Goal: Task Accomplishment & Management: Use online tool/utility

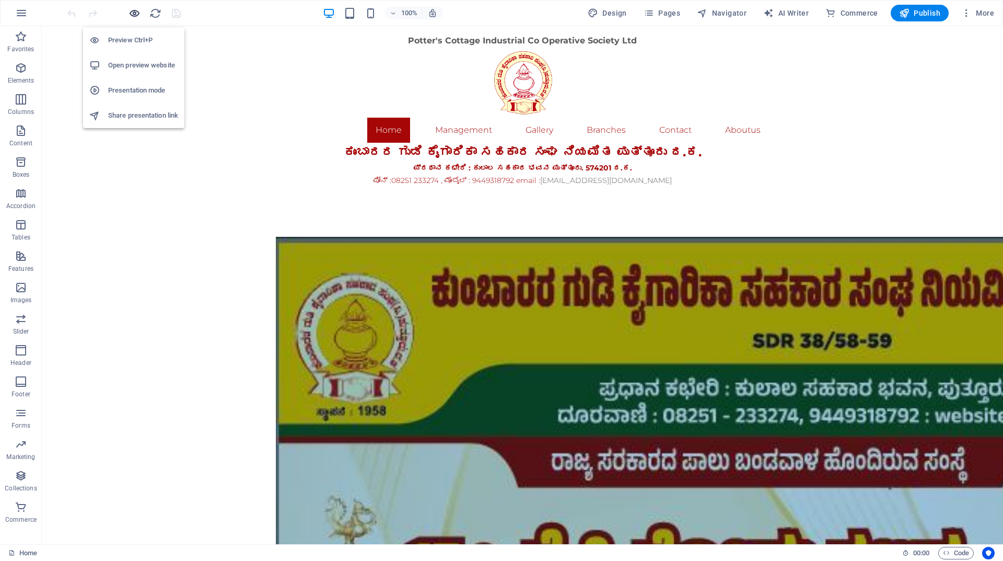
drag, startPoint x: 132, startPoint y: 15, endPoint x: 319, endPoint y: 41, distance: 188.3
click at [132, 15] on icon "button" at bounding box center [135, 13] width 12 height 12
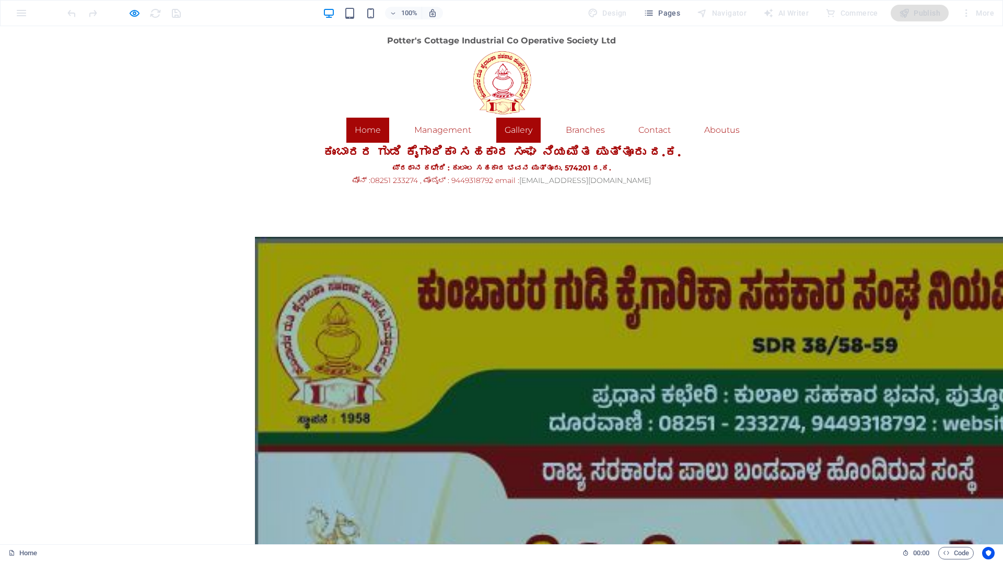
click at [521, 133] on link "Gallery" at bounding box center [518, 130] width 44 height 25
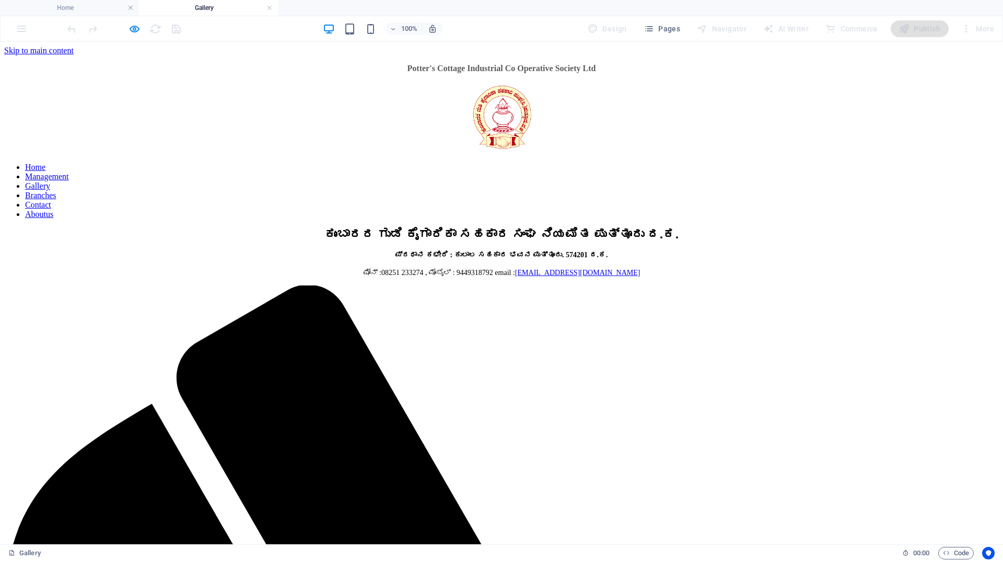
click at [360, 163] on nav "Home Management Gallery Branches Contact Aboutus" at bounding box center [501, 191] width 995 height 56
click at [366, 163] on nav "Home Management Gallery Branches Contact Aboutus" at bounding box center [501, 191] width 995 height 56
click at [356, 163] on nav "Home Management Gallery Branches Contact Aboutus" at bounding box center [501, 191] width 995 height 56
drag, startPoint x: 136, startPoint y: 31, endPoint x: 239, endPoint y: 64, distance: 108.1
click at [136, 31] on icon "button" at bounding box center [135, 29] width 12 height 12
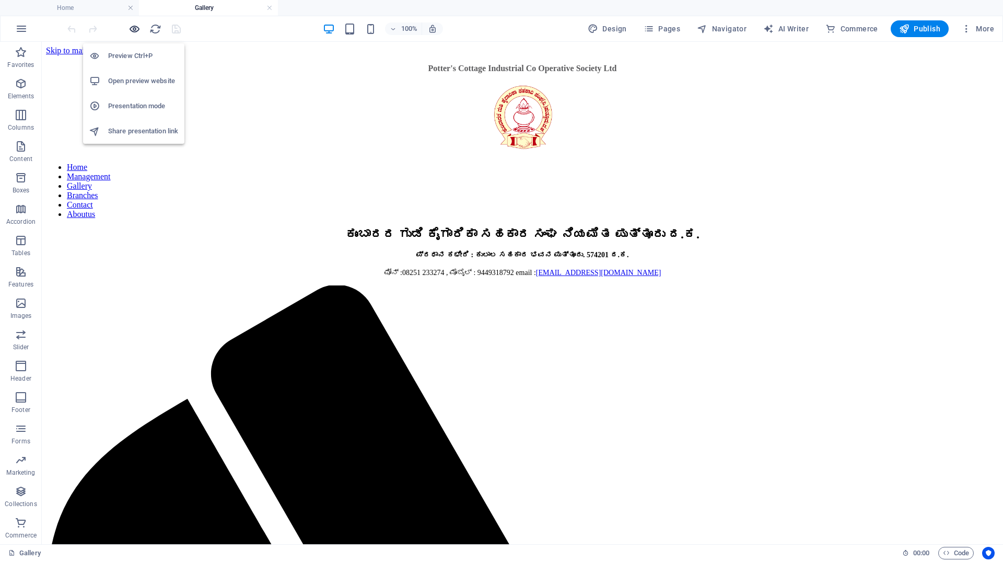
click at [136, 30] on icon "button" at bounding box center [135, 29] width 12 height 12
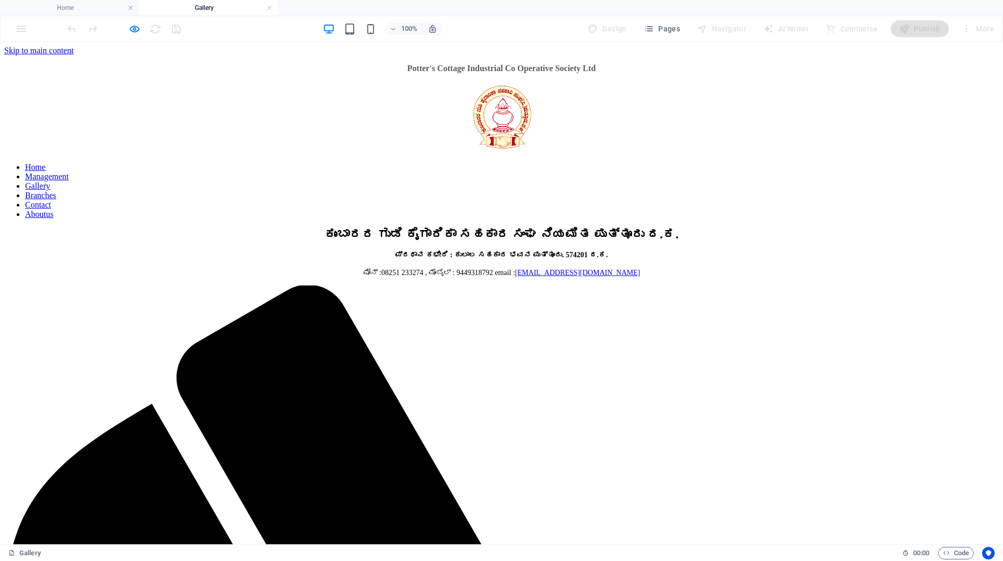
drag, startPoint x: 358, startPoint y: 143, endPoint x: 412, endPoint y: 149, distance: 54.1
click at [45, 163] on link "Home" at bounding box center [35, 167] width 20 height 9
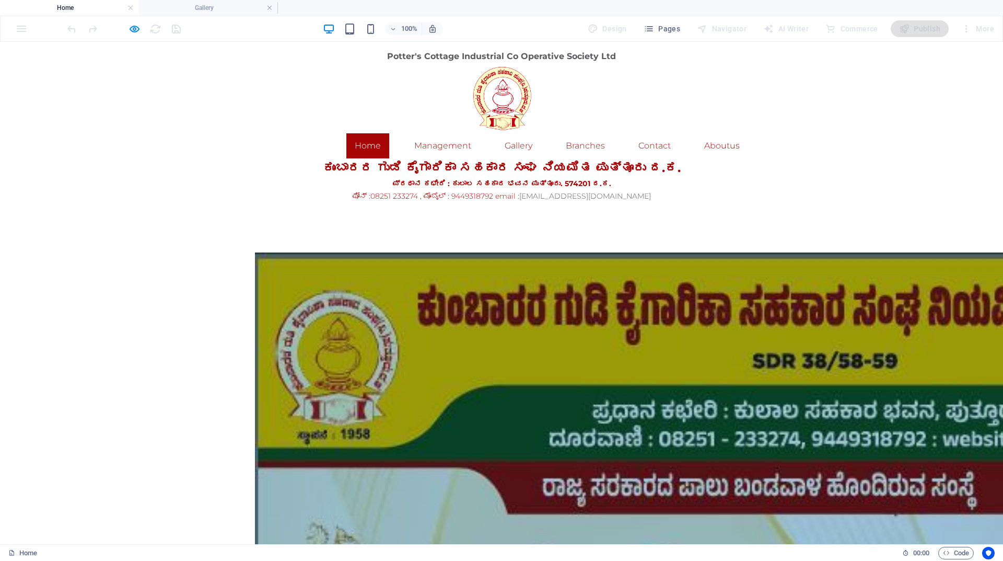
click at [133, 27] on icon "button" at bounding box center [135, 29] width 12 height 12
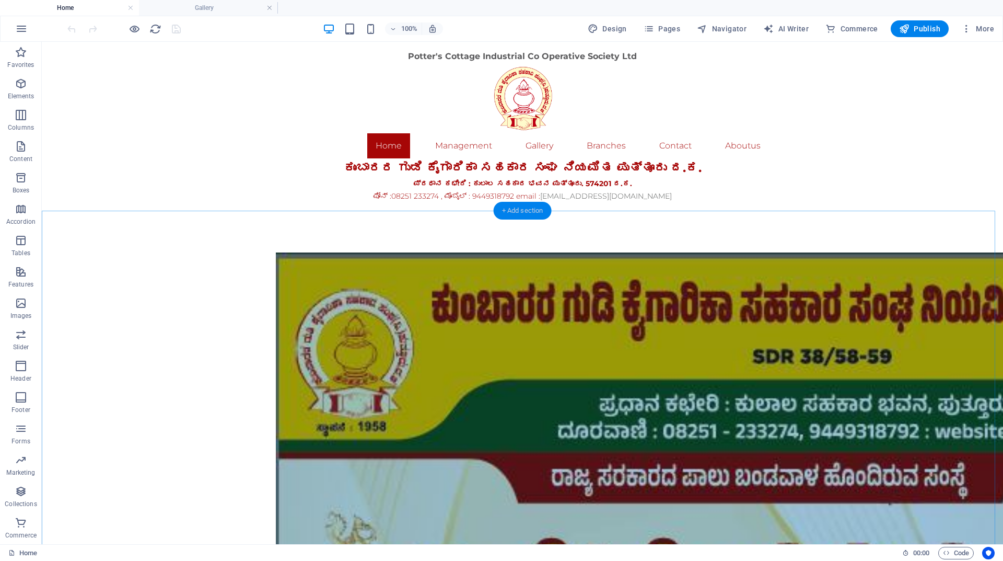
drag, startPoint x: 526, startPoint y: 212, endPoint x: 325, endPoint y: 167, distance: 206.6
click at [526, 212] on div "+ Add section" at bounding box center [523, 211] width 58 height 18
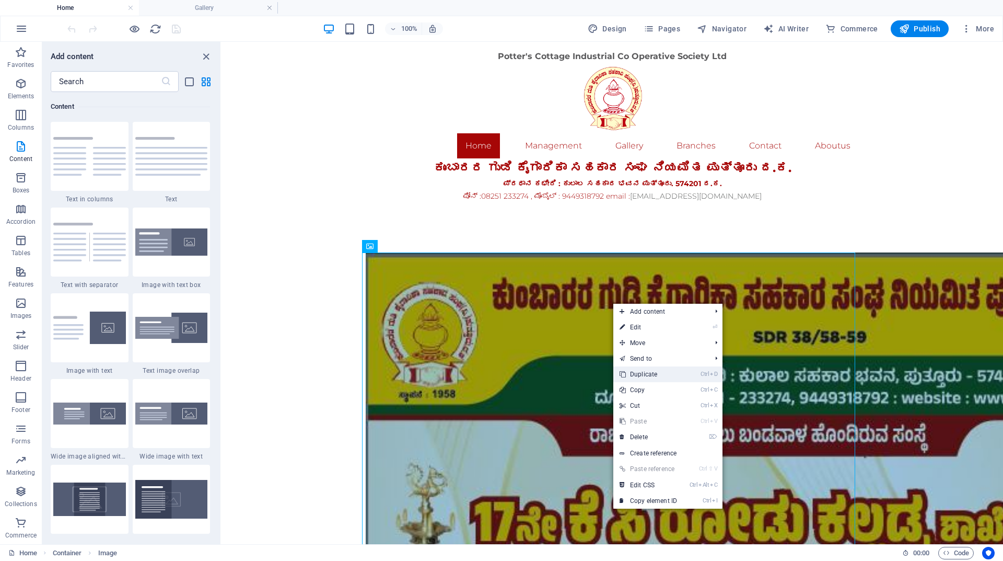
click at [644, 374] on link "Ctrl D Duplicate" at bounding box center [648, 374] width 70 height 16
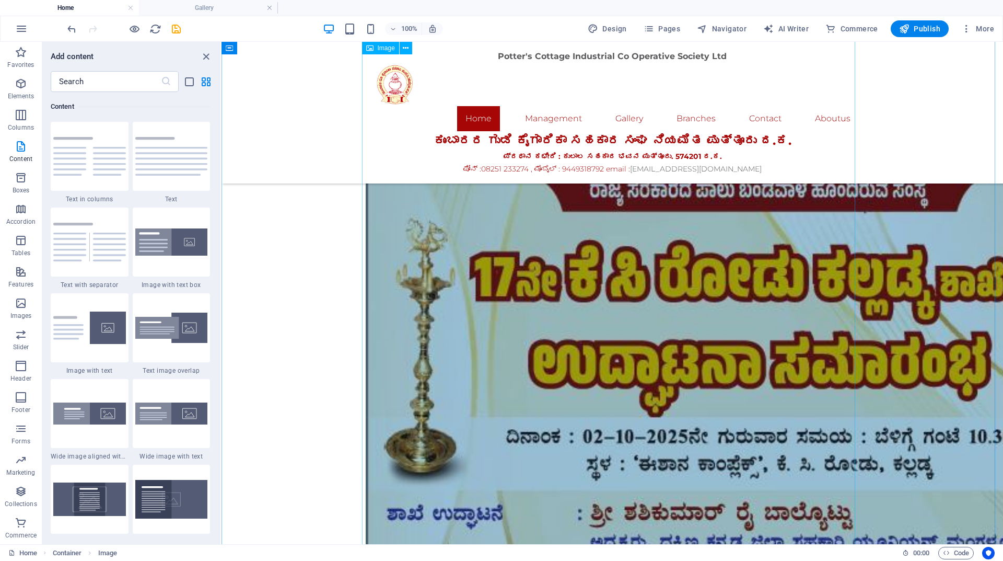
scroll to position [191, 0]
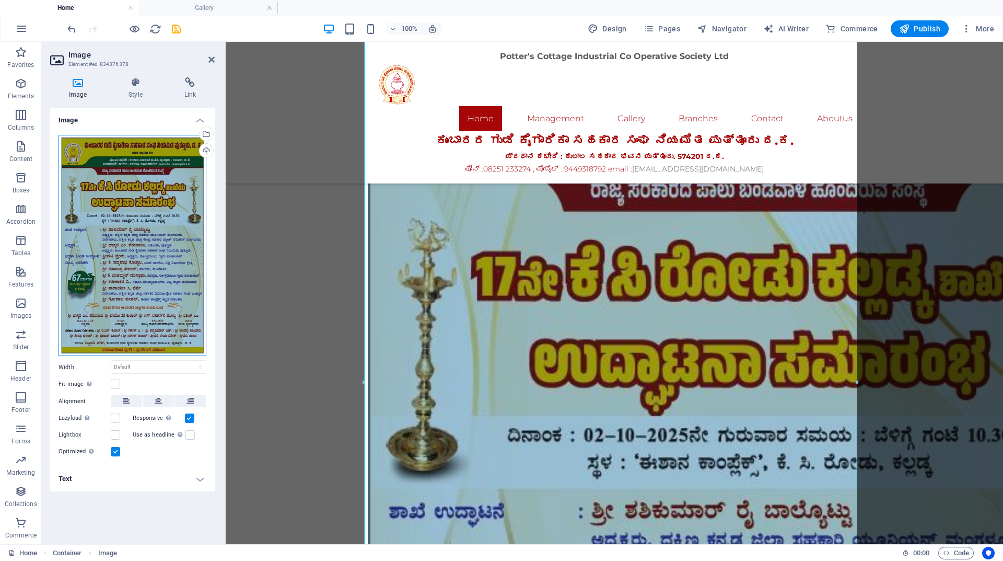
click at [170, 236] on div "Drag files here, click to choose files or select files from Files or our free s…" at bounding box center [133, 246] width 148 height 222
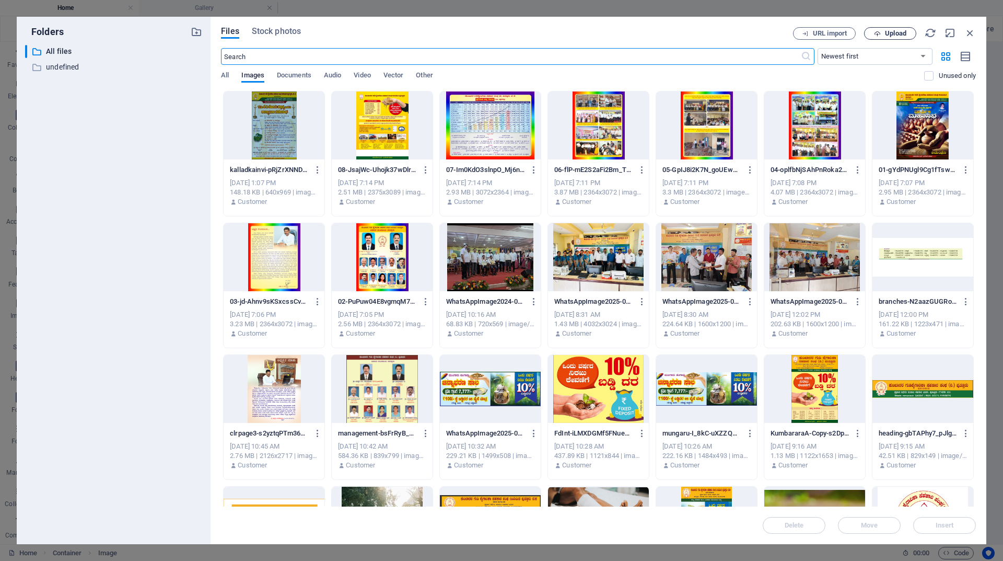
click at [880, 34] on icon "button" at bounding box center [877, 33] width 7 height 7
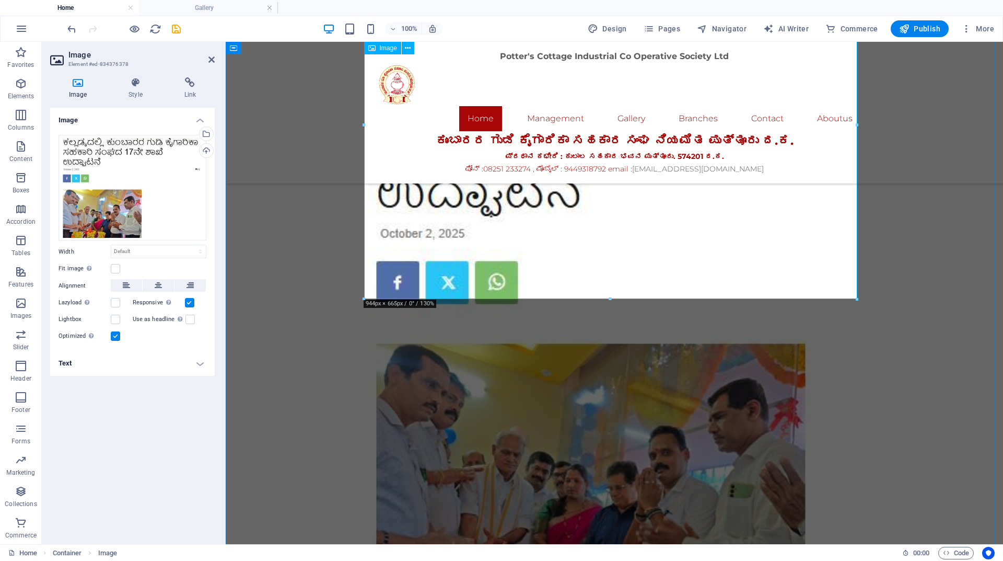
scroll to position [139, 0]
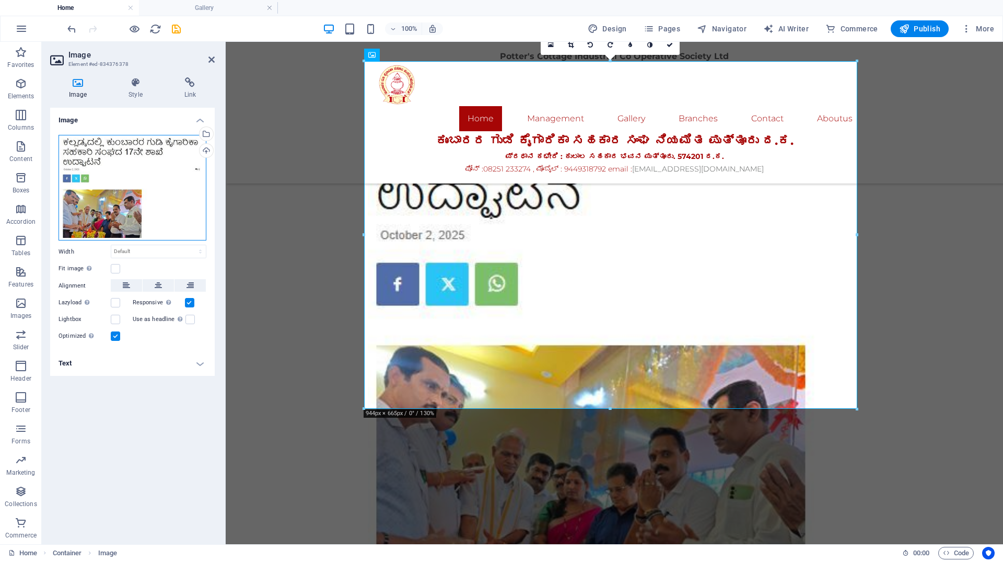
click at [108, 202] on div "Drag files here, click to choose files or select files from Files or our free s…" at bounding box center [133, 188] width 148 height 106
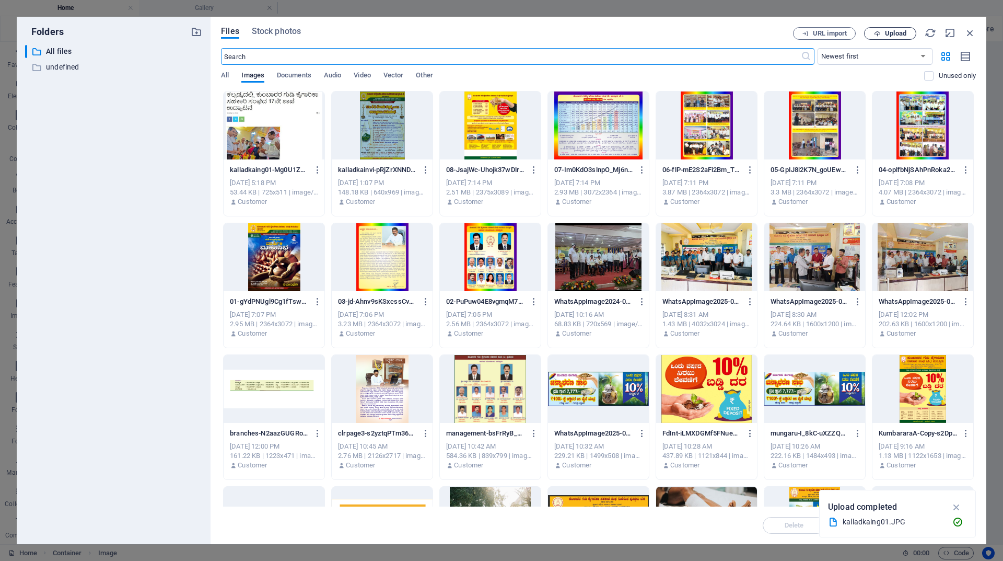
click at [884, 32] on span "Upload" at bounding box center [890, 33] width 43 height 7
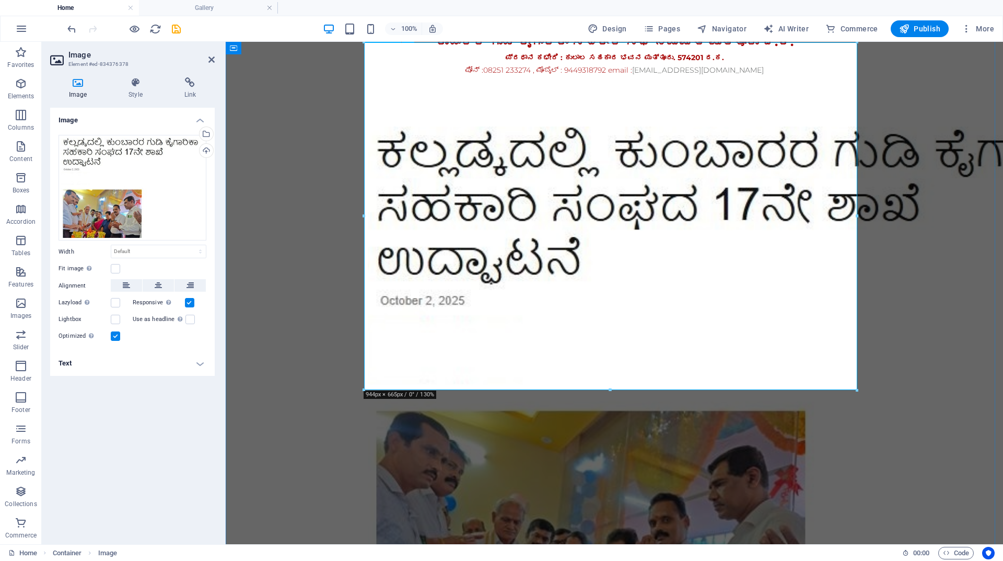
scroll to position [158, 0]
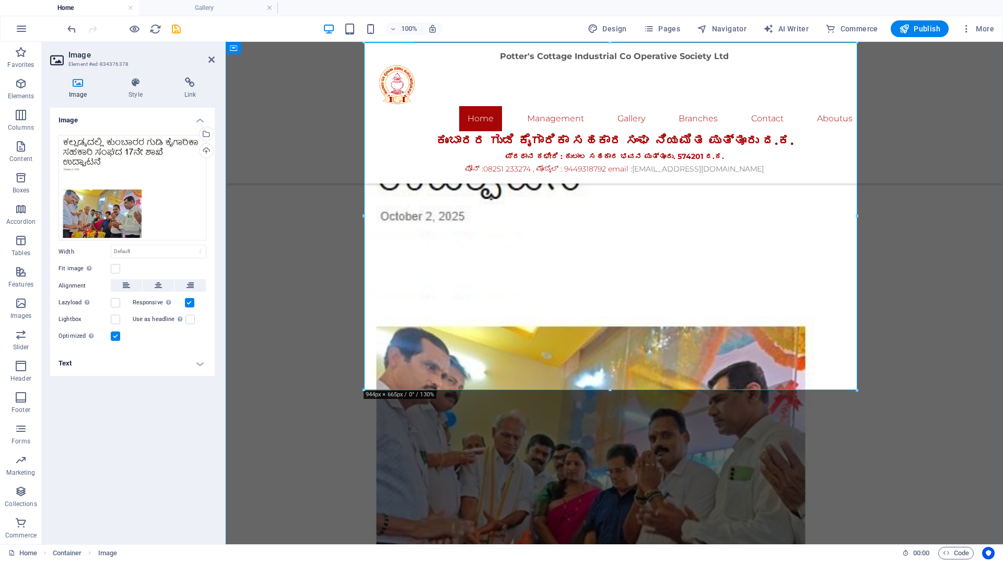
click at [564, 305] on figure at bounding box center [614, 316] width 493 height 548
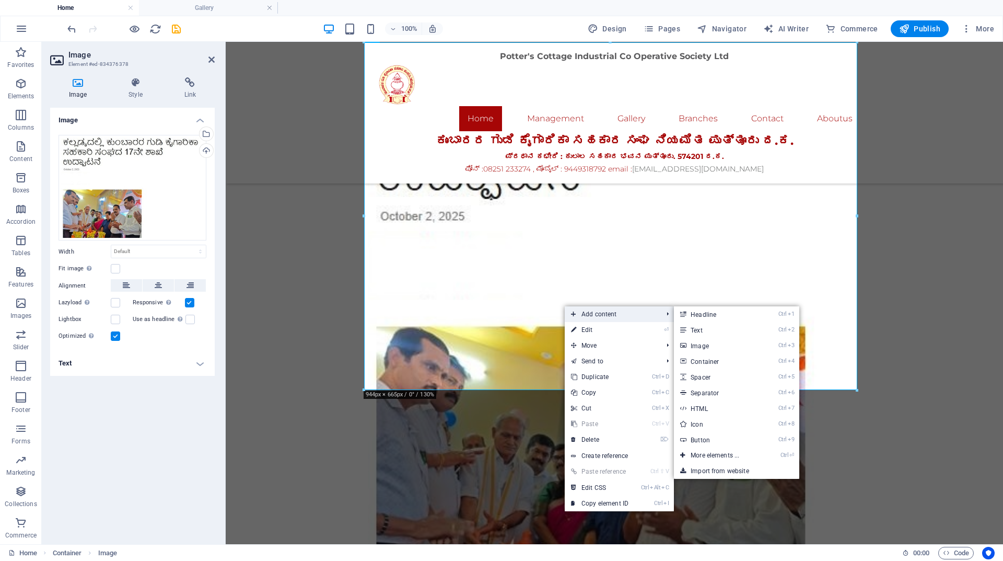
click at [605, 316] on span "Add content" at bounding box center [612, 314] width 94 height 16
drag, startPoint x: 704, startPoint y: 344, endPoint x: 481, endPoint y: 273, distance: 233.7
click at [704, 345] on link "Ctrl 3 Image" at bounding box center [717, 346] width 86 height 16
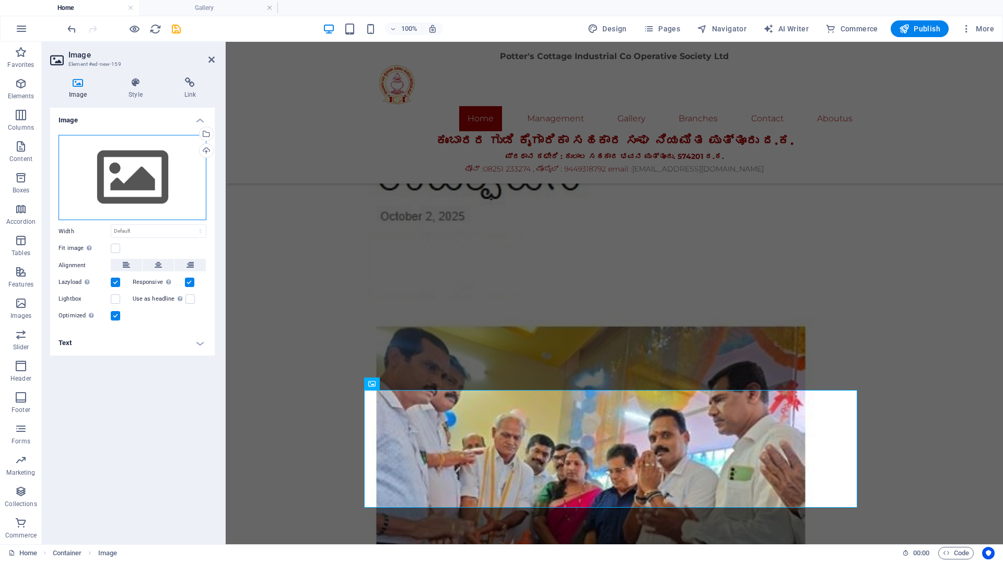
click at [136, 175] on div "Drag files here, click to choose files or select files from Files or our free s…" at bounding box center [133, 178] width 148 height 86
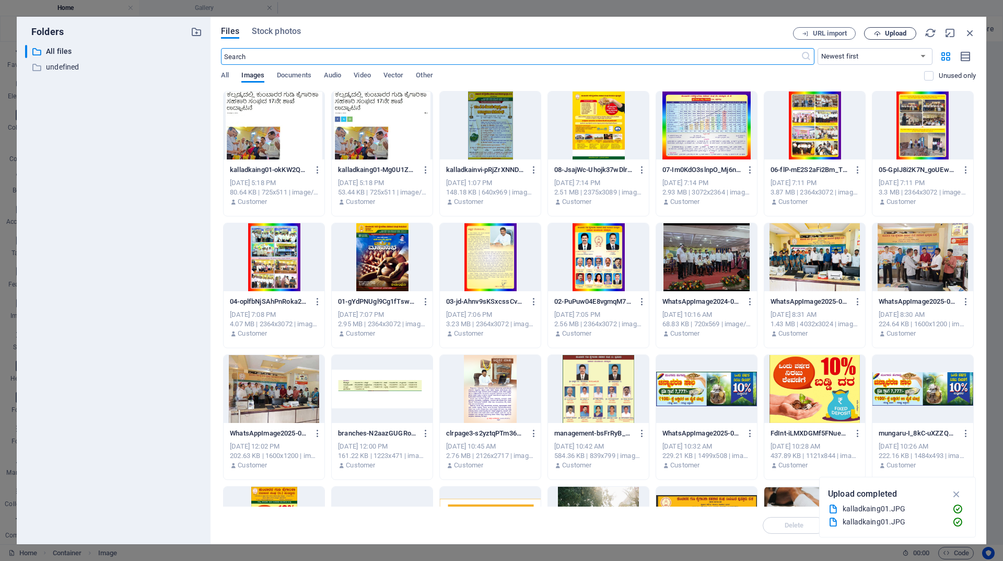
click at [883, 35] on span "Upload" at bounding box center [890, 33] width 43 height 7
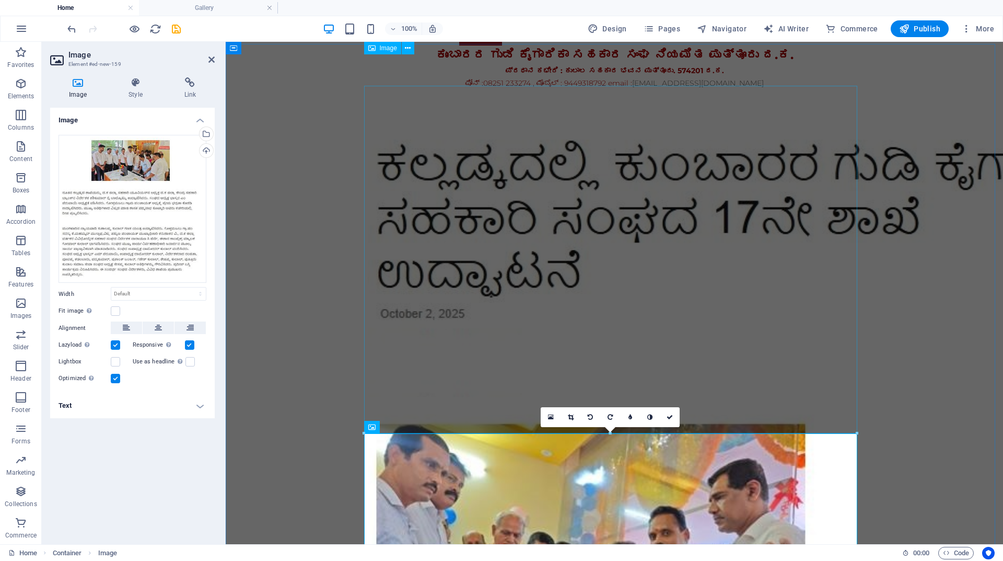
scroll to position [157, 0]
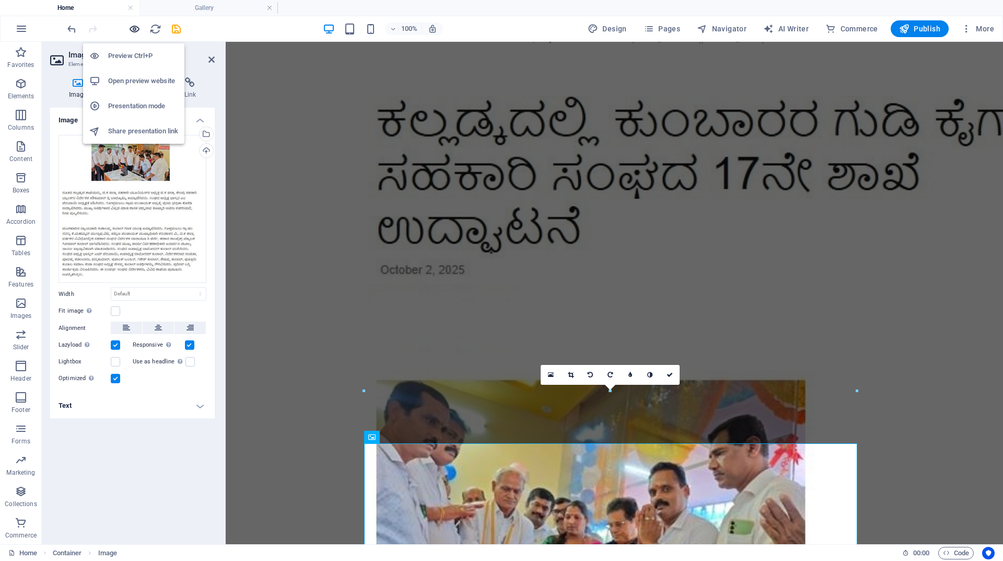
click at [136, 29] on icon "button" at bounding box center [135, 29] width 12 height 12
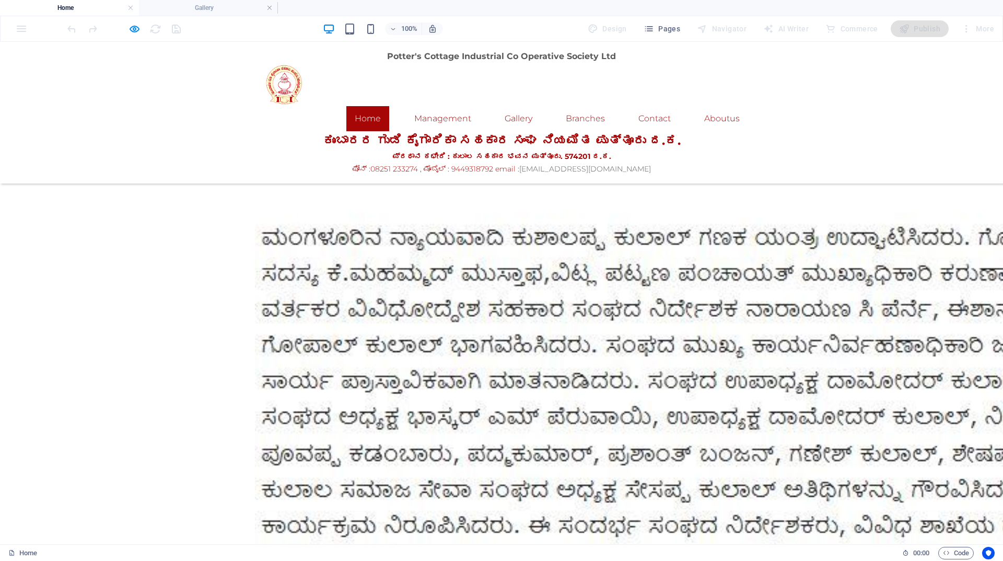
scroll to position [1359, 0]
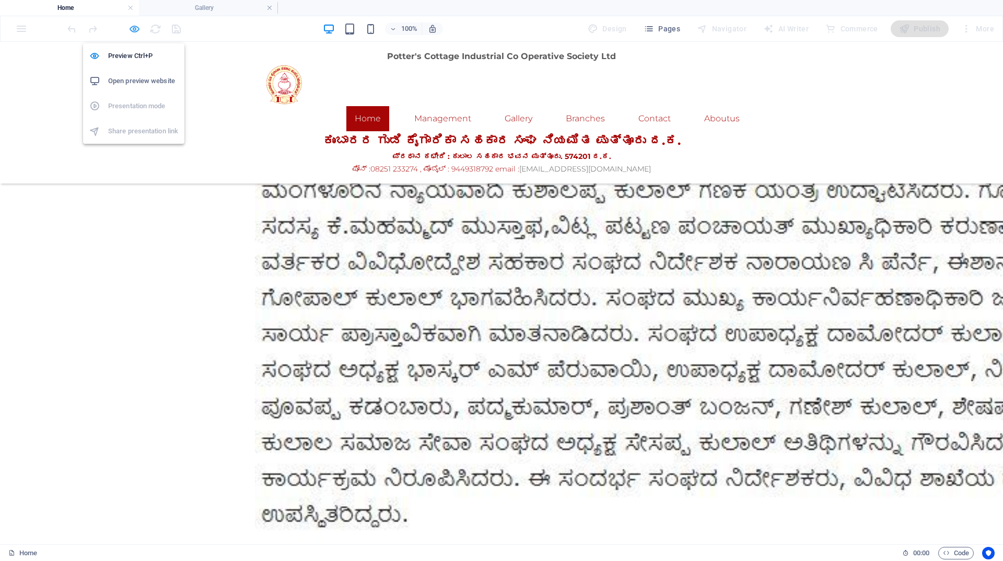
click at [131, 30] on icon "button" at bounding box center [135, 29] width 12 height 12
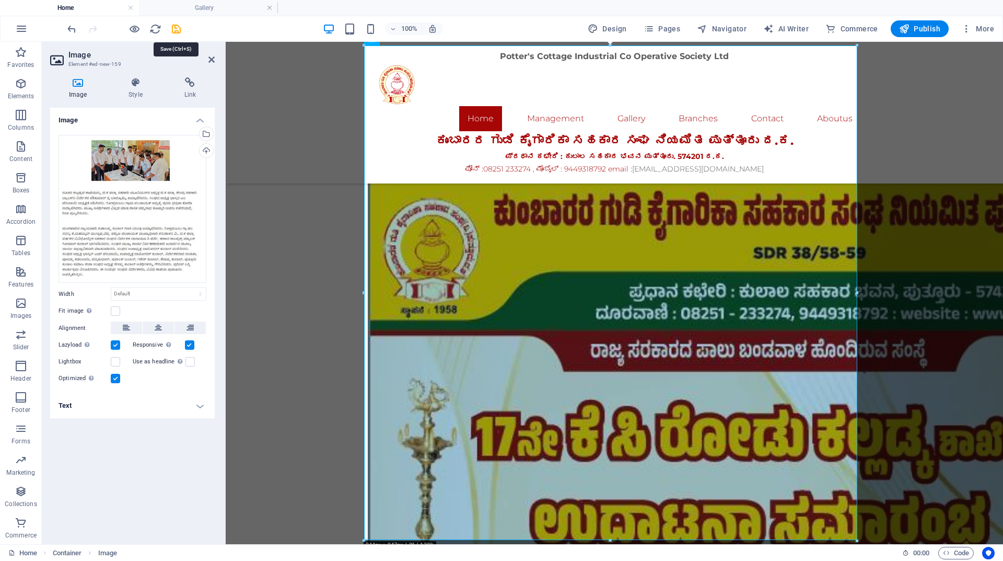
scroll to position [502, 0]
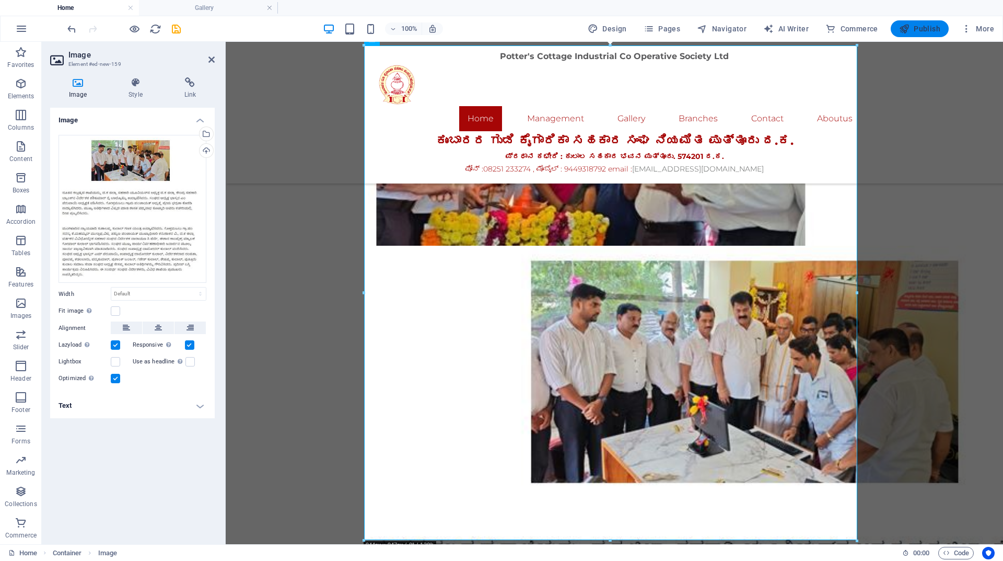
click at [915, 29] on span "Publish" at bounding box center [919, 29] width 41 height 10
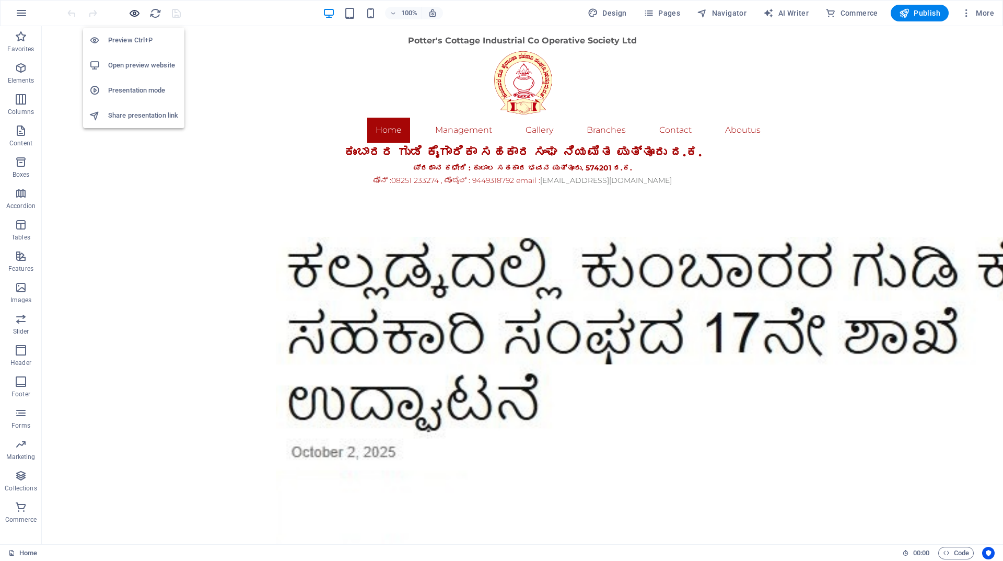
click at [132, 11] on icon "button" at bounding box center [135, 13] width 12 height 12
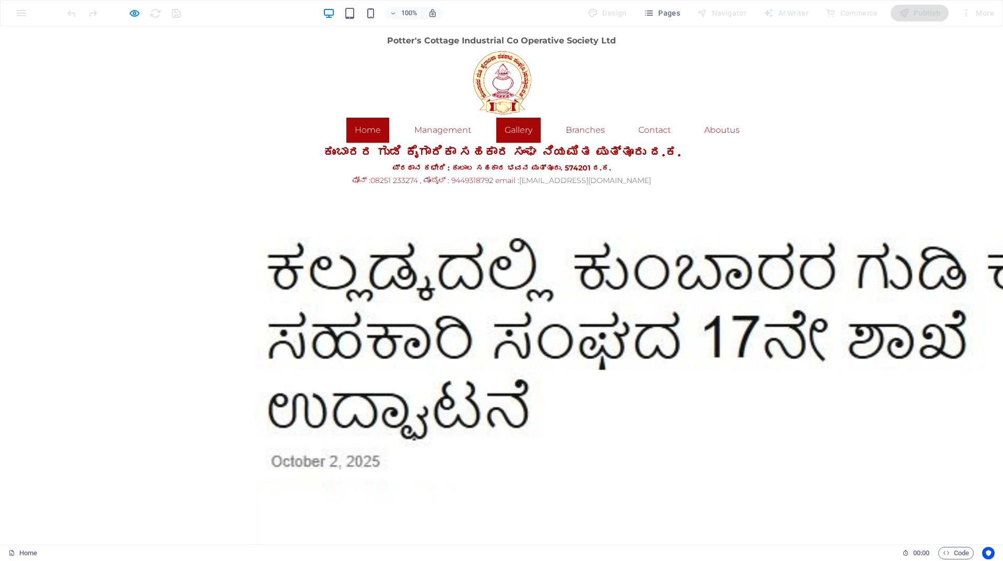
click at [522, 128] on link "Gallery" at bounding box center [518, 130] width 44 height 25
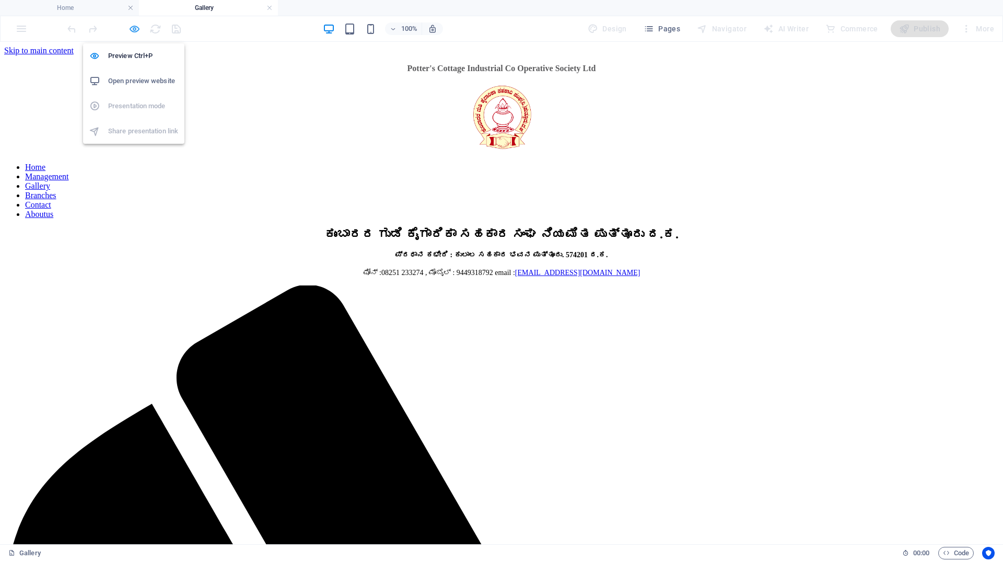
click at [134, 28] on icon "button" at bounding box center [135, 29] width 12 height 12
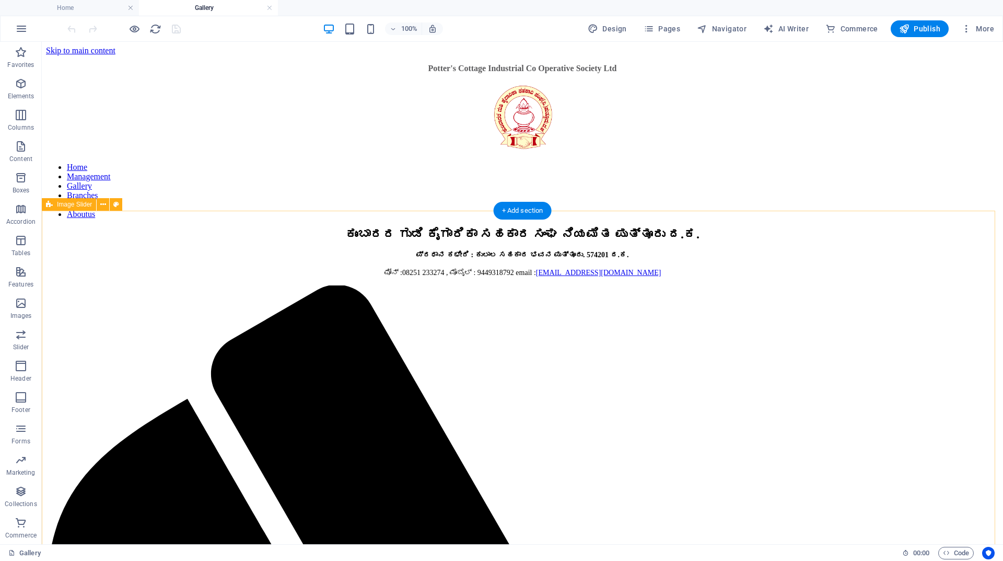
click at [525, 212] on div "+ Add section" at bounding box center [523, 211] width 58 height 18
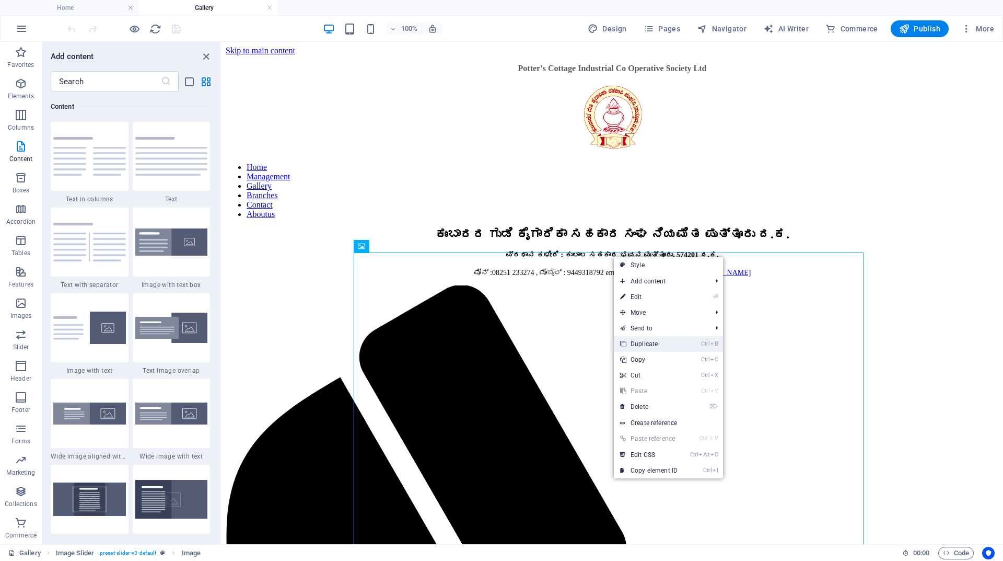
click at [642, 344] on link "Ctrl D Duplicate" at bounding box center [649, 344] width 70 height 16
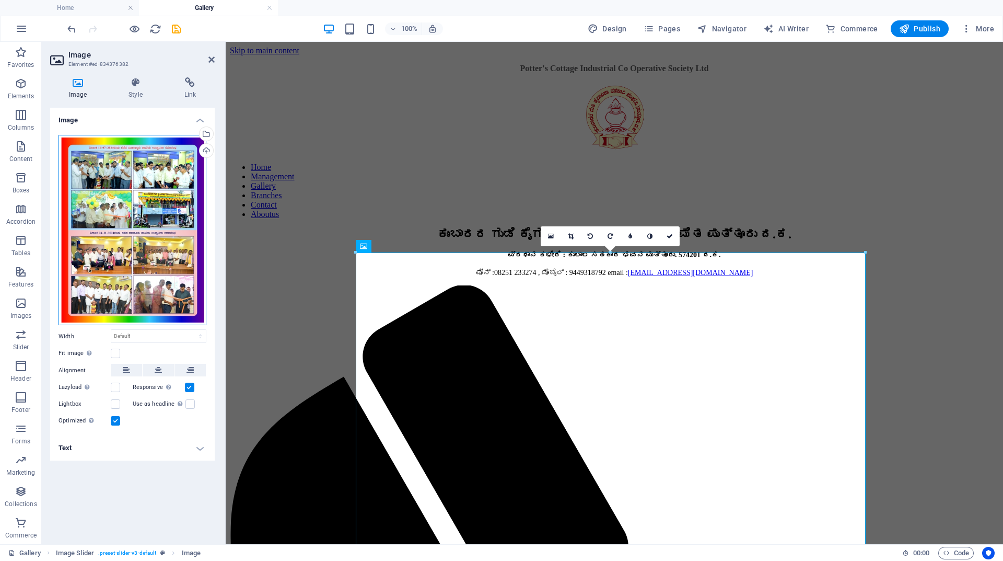
click at [153, 192] on div "Drag files here, click to choose files or select files from Files or our free s…" at bounding box center [133, 230] width 148 height 191
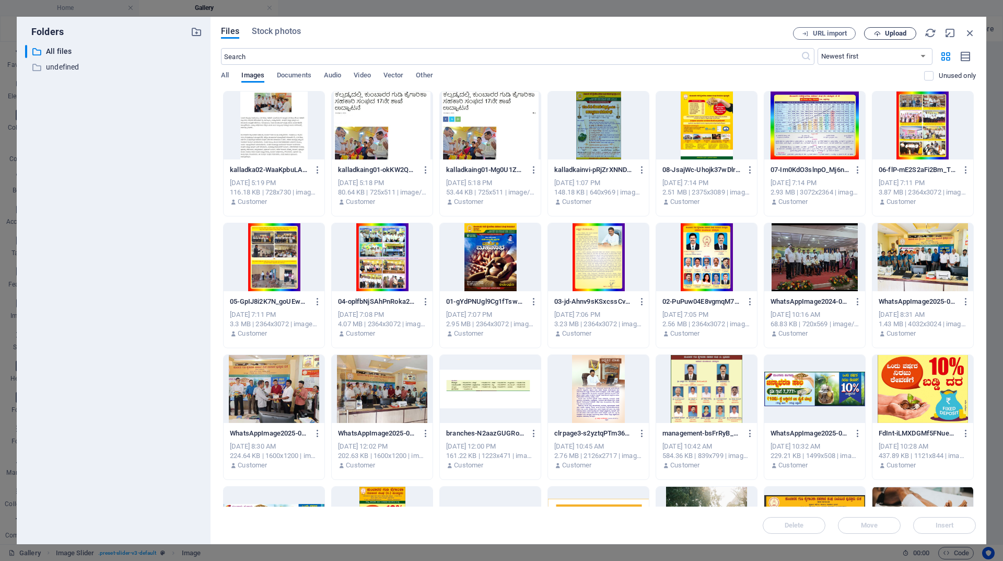
click at [891, 33] on span "Upload" at bounding box center [895, 33] width 21 height 6
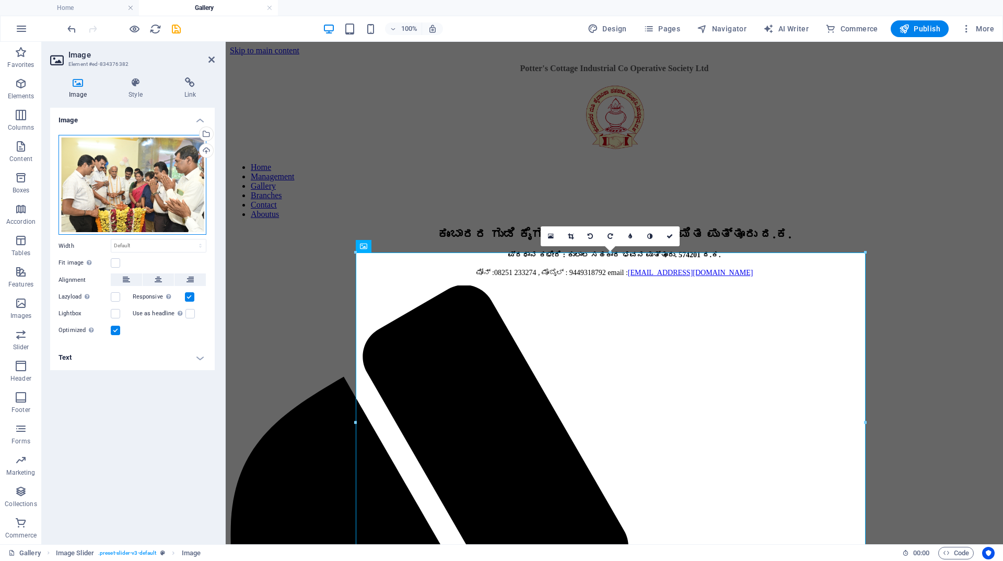
click at [156, 193] on div "Drag files here, click to choose files or select files from Files or our free s…" at bounding box center [133, 185] width 148 height 100
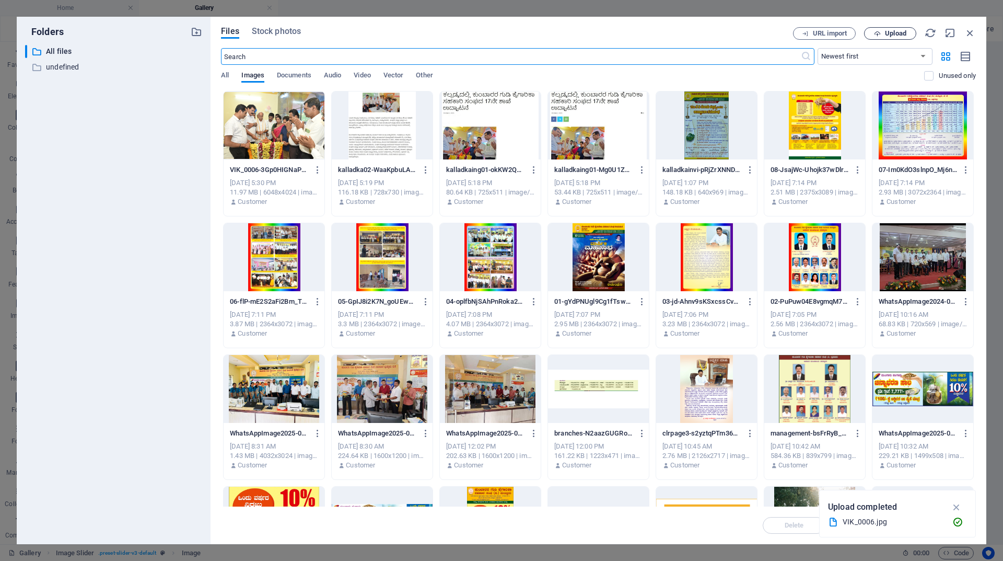
click at [894, 37] on span "Upload" at bounding box center [895, 33] width 21 height 6
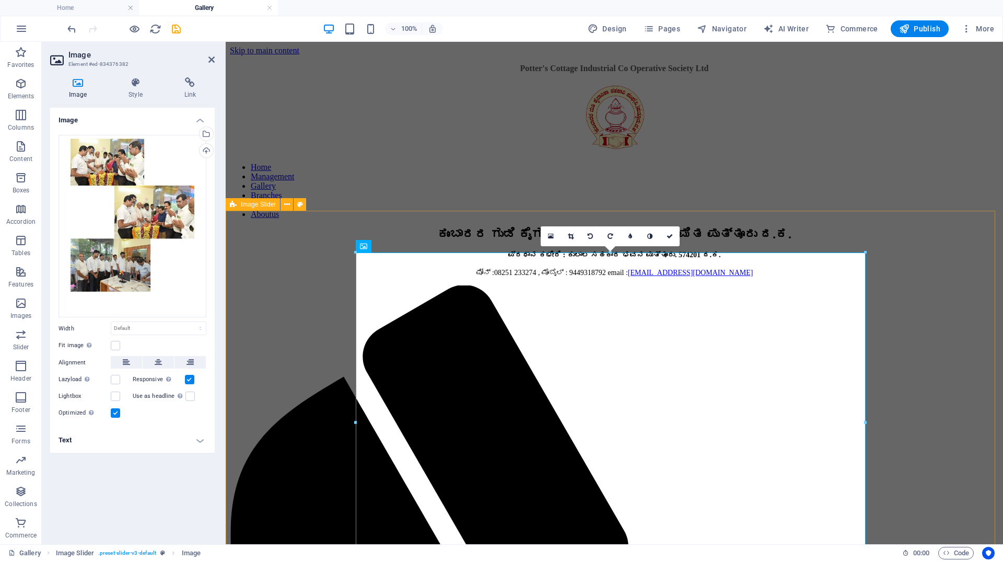
drag, startPoint x: 699, startPoint y: 263, endPoint x: 658, endPoint y: 223, distance: 57.6
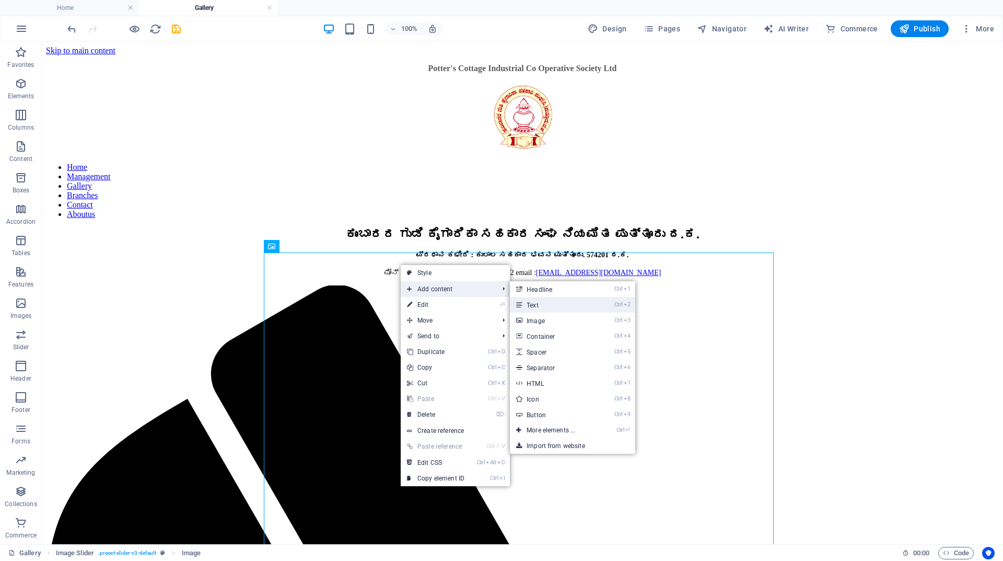
click at [542, 302] on link "Ctrl 2 Text" at bounding box center [553, 305] width 86 height 16
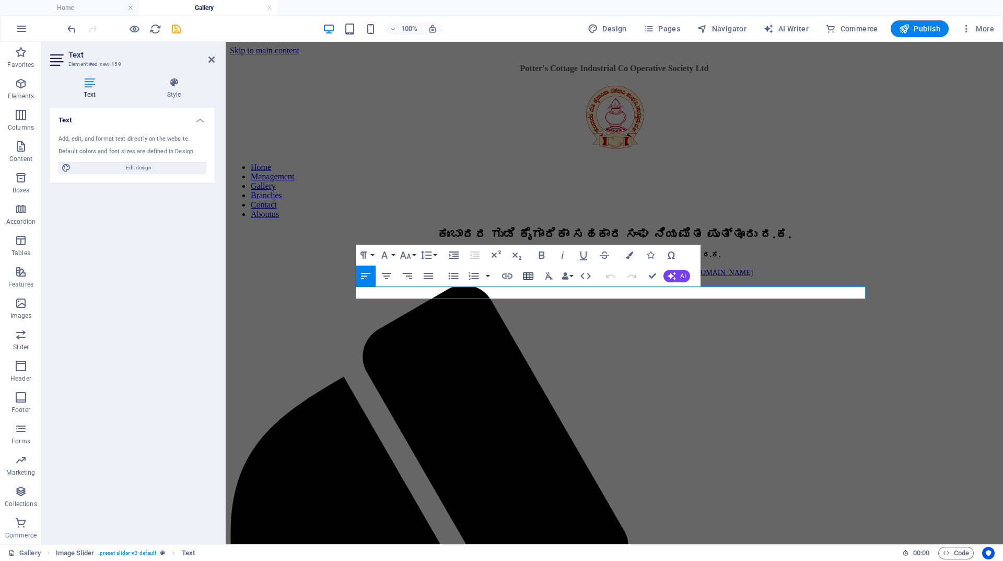
scroll to position [549, 0]
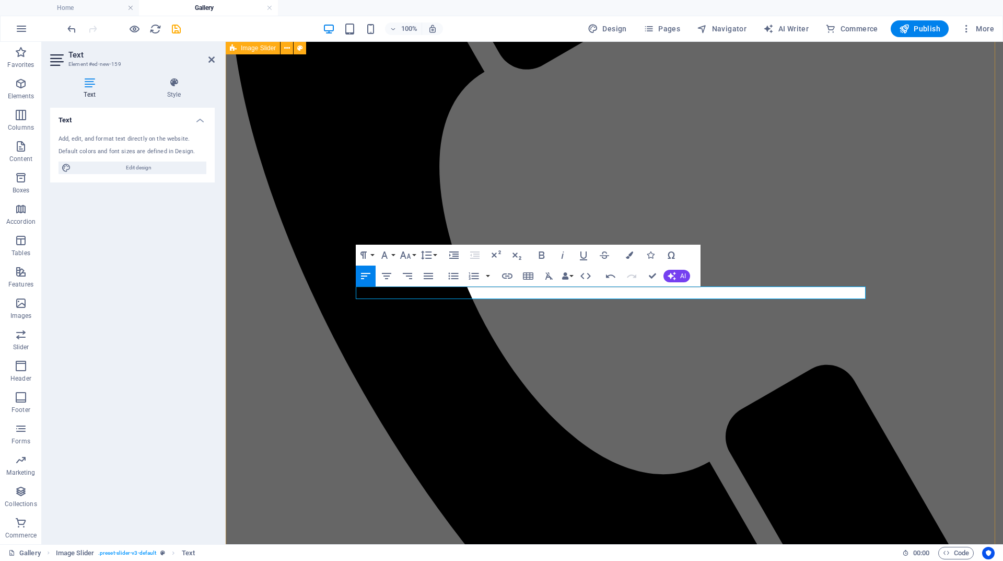
drag, startPoint x: 486, startPoint y: 291, endPoint x: 327, endPoint y: 291, distance: 159.9
click at [542, 254] on icon "button" at bounding box center [542, 255] width 13 height 13
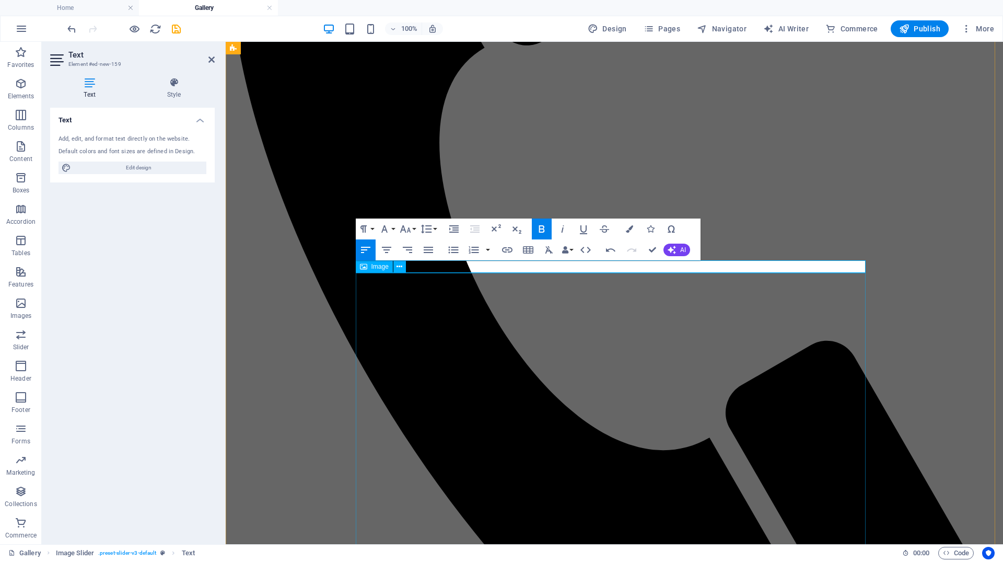
scroll to position [575, 0]
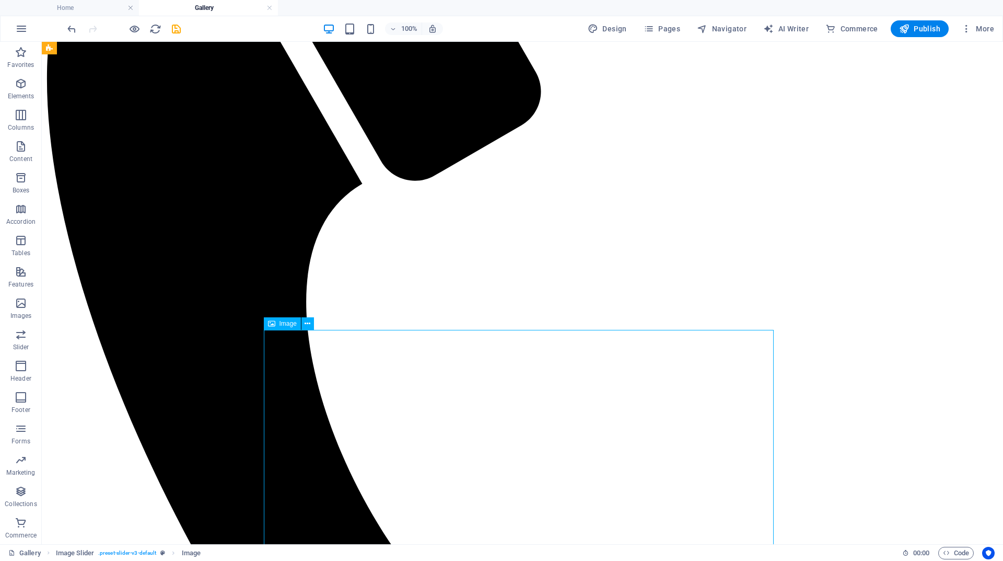
scroll to position [418, 0]
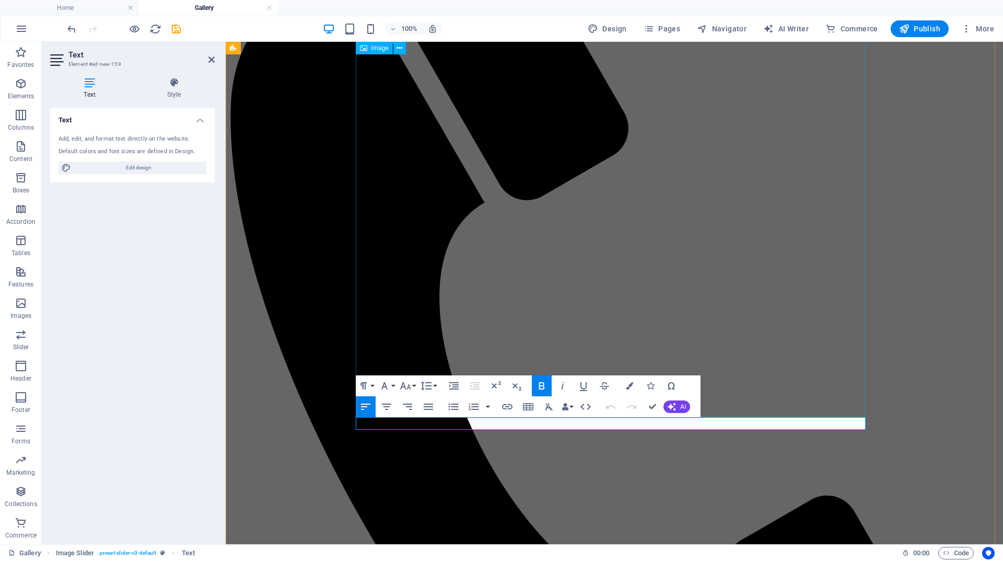
drag, startPoint x: 492, startPoint y: 422, endPoint x: 583, endPoint y: 458, distance: 97.6
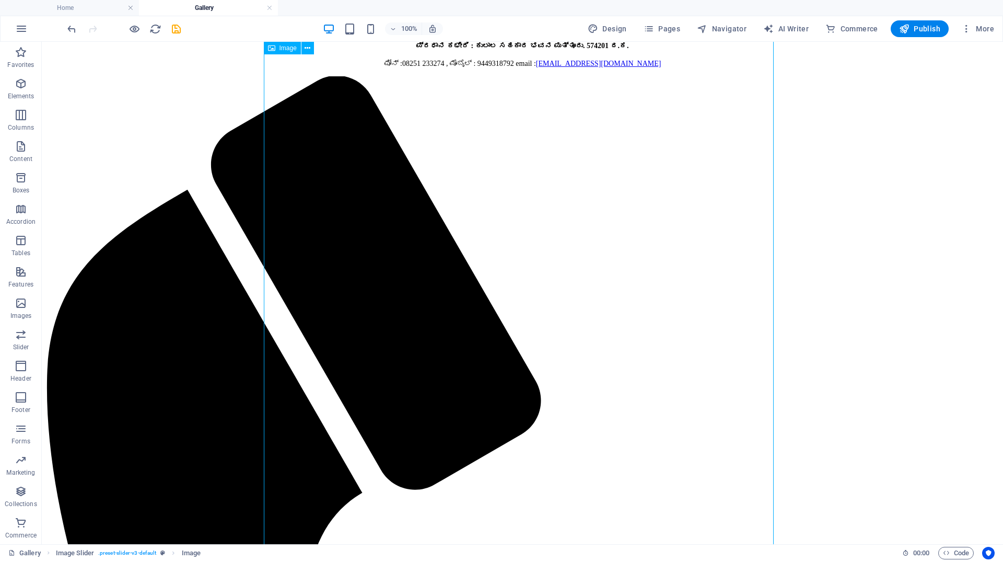
scroll to position [0, 0]
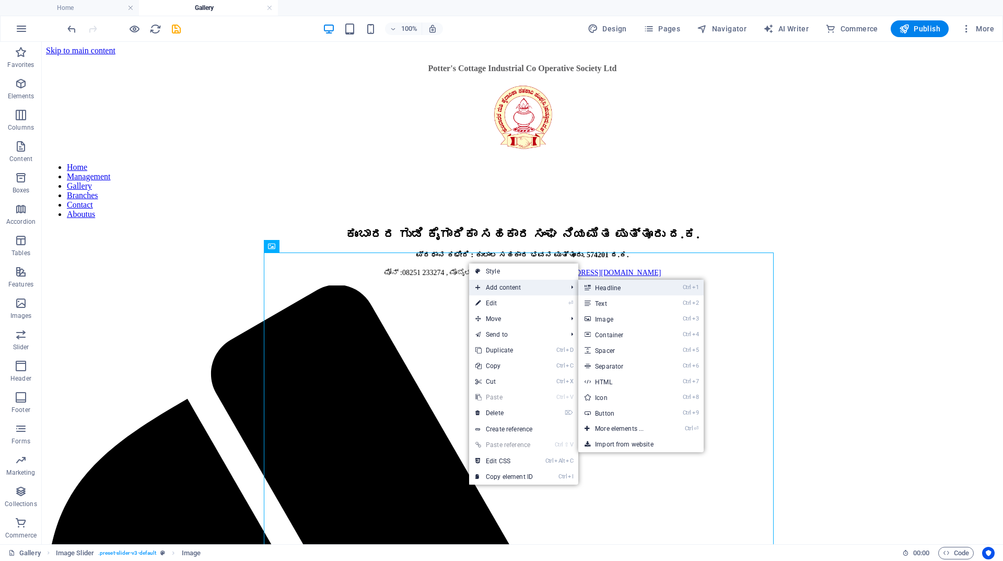
click at [623, 286] on link "Ctrl 1 Headline" at bounding box center [621, 288] width 86 height 16
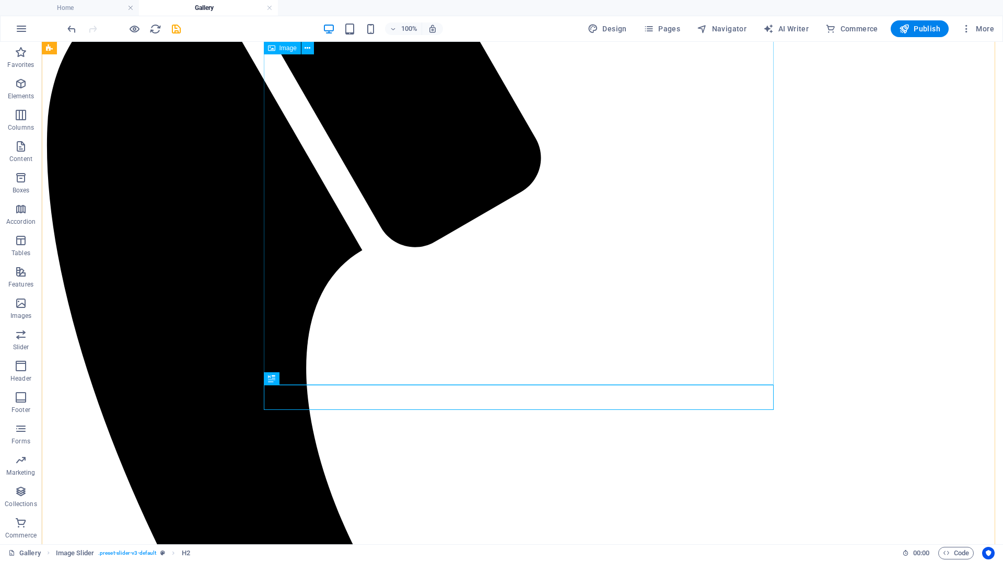
scroll to position [450, 0]
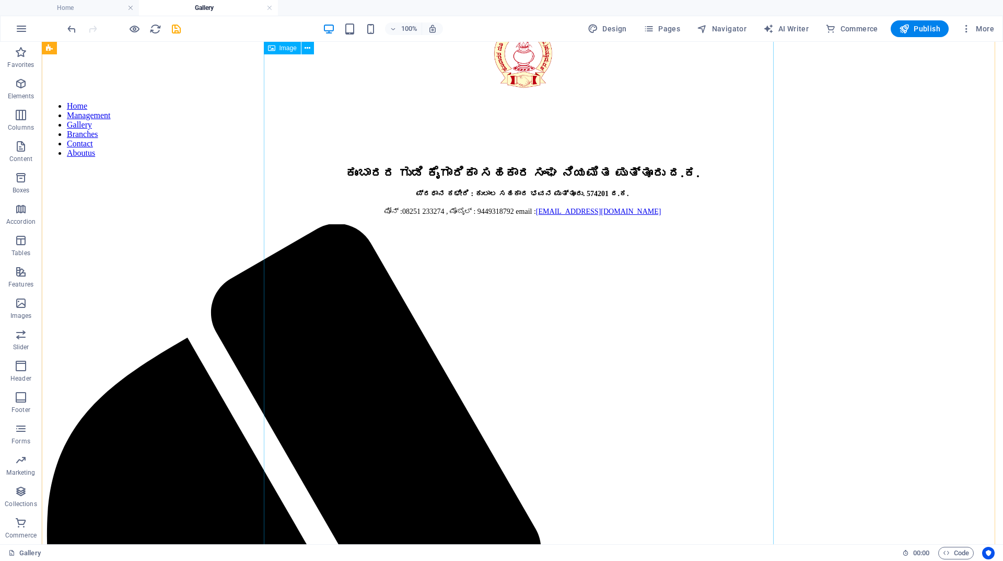
scroll to position [52, 0]
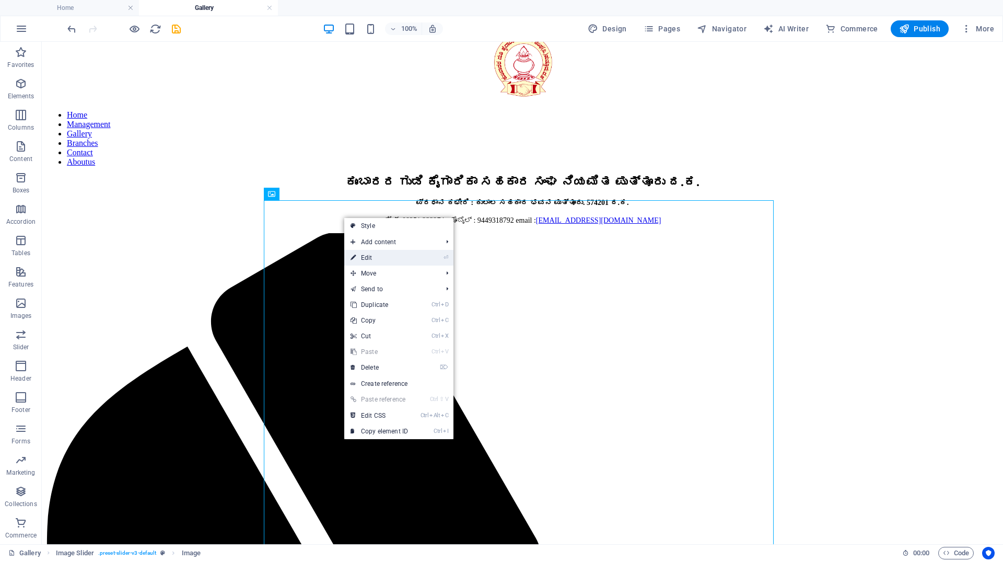
click at [374, 254] on link "⏎ Edit" at bounding box center [379, 258] width 70 height 16
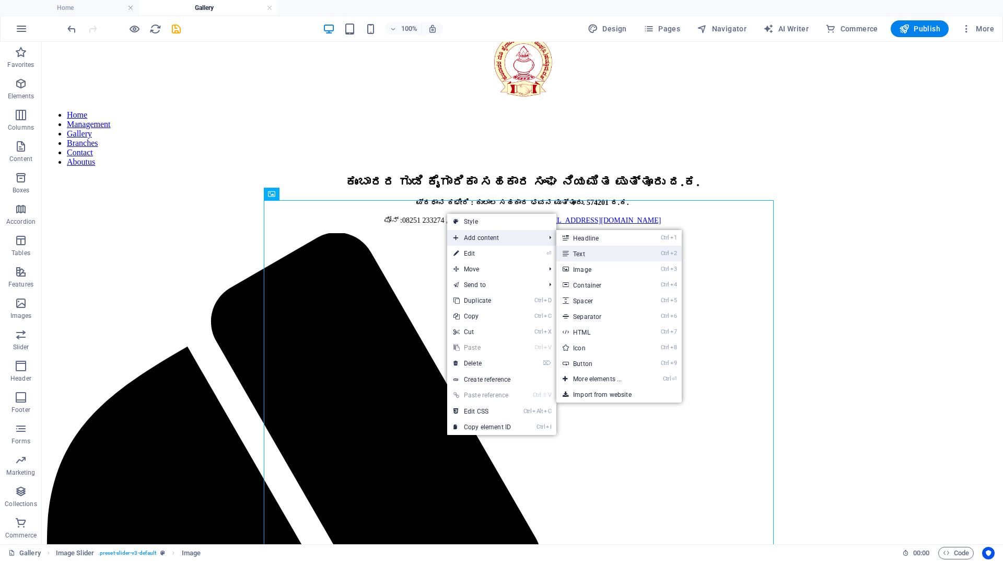
click at [582, 250] on link "Ctrl 2 Text" at bounding box center [600, 254] width 86 height 16
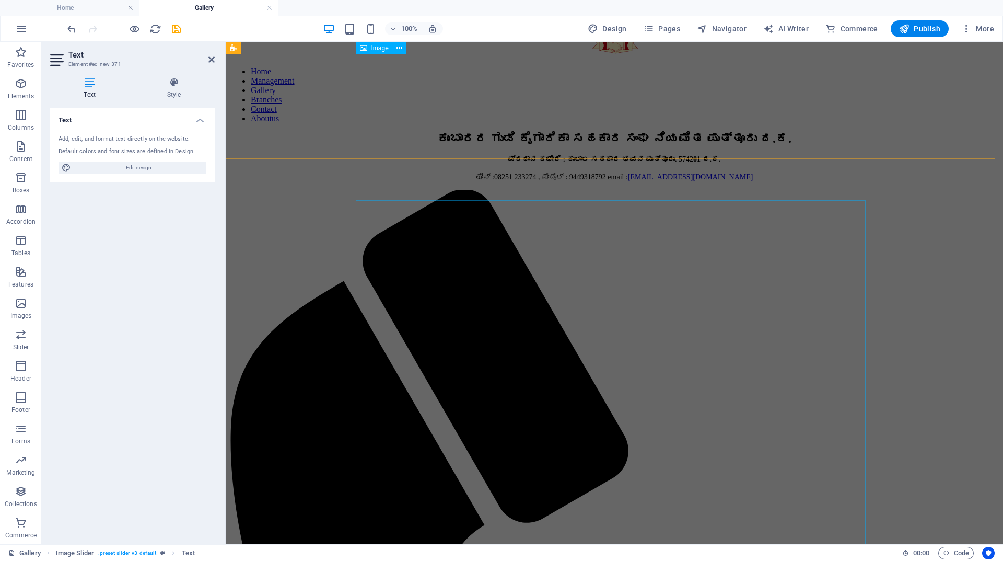
scroll to position [0, 0]
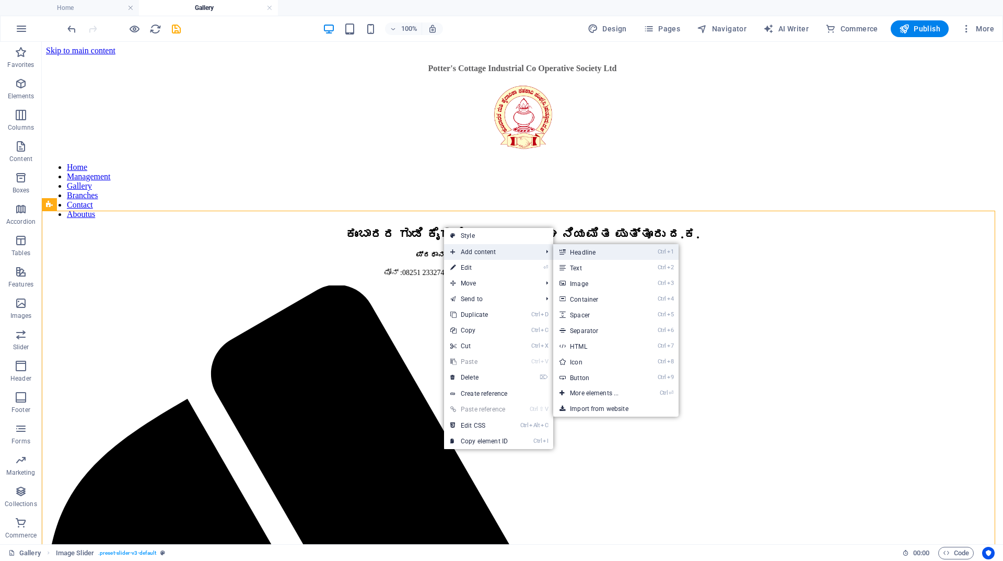
click at [575, 252] on link "Ctrl 1 Headline" at bounding box center [596, 252] width 86 height 16
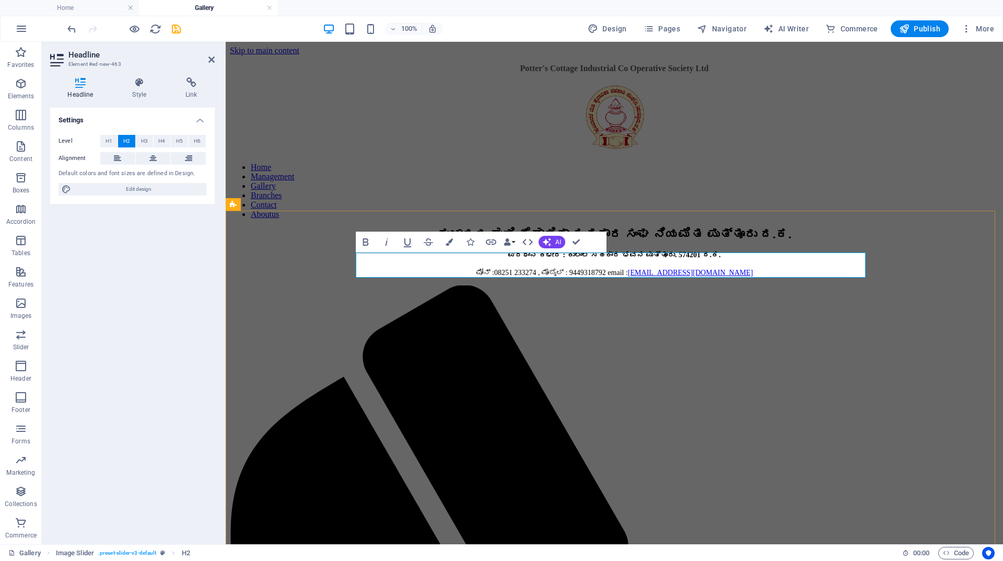
drag, startPoint x: 505, startPoint y: 267, endPoint x: 381, endPoint y: 265, distance: 123.3
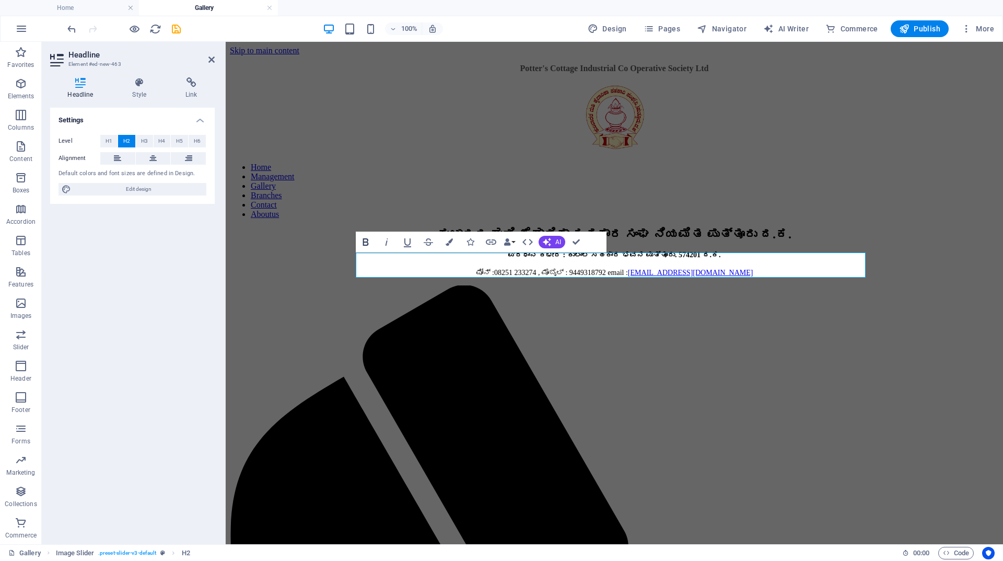
click at [370, 241] on icon "button" at bounding box center [366, 242] width 13 height 13
drag, startPoint x: 720, startPoint y: 269, endPoint x: 357, endPoint y: 275, distance: 362.2
click at [514, 245] on button "Data Bindings" at bounding box center [509, 241] width 15 height 21
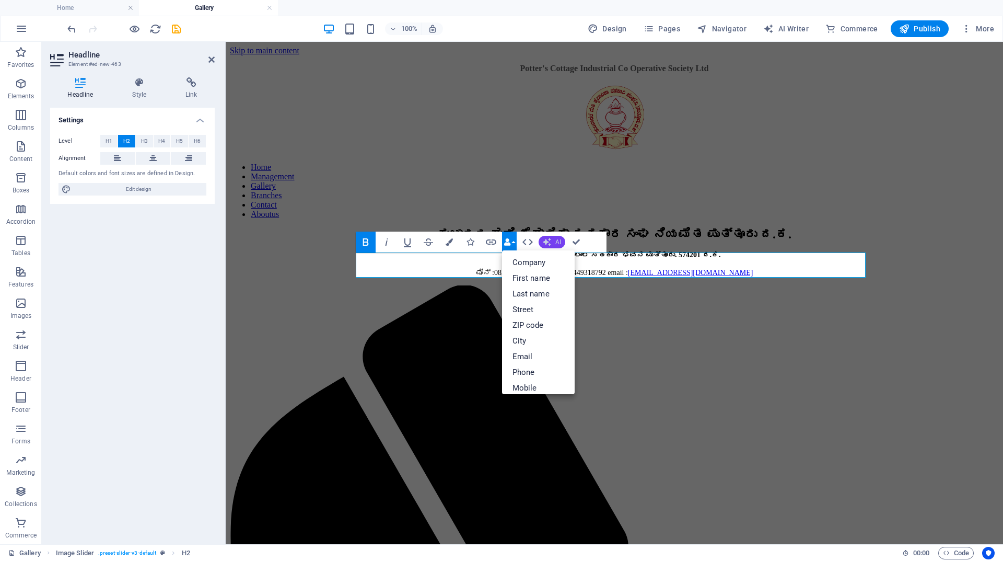
click at [564, 242] on button "AI" at bounding box center [552, 242] width 27 height 13
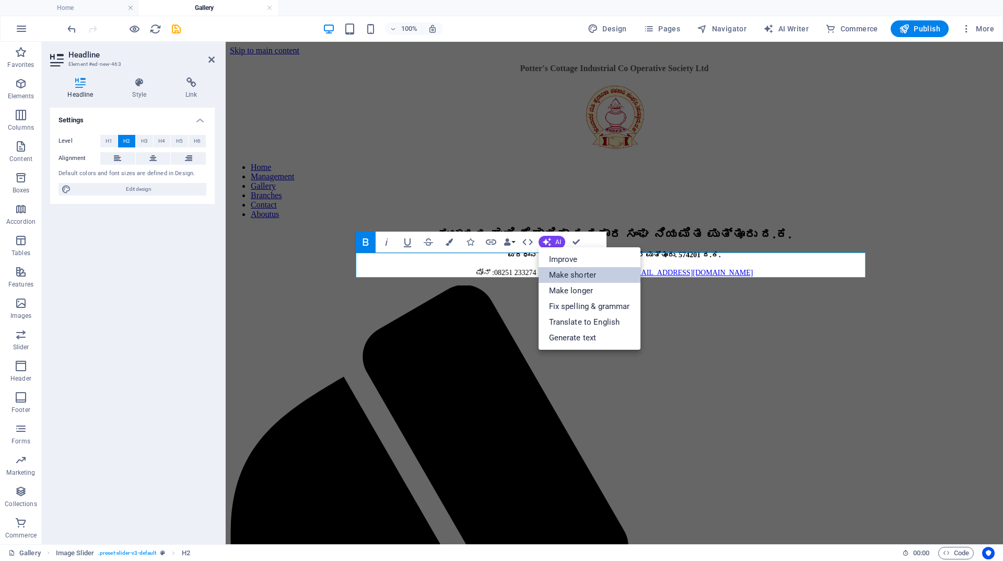
click at [572, 274] on link "Make shorter" at bounding box center [590, 275] width 102 height 16
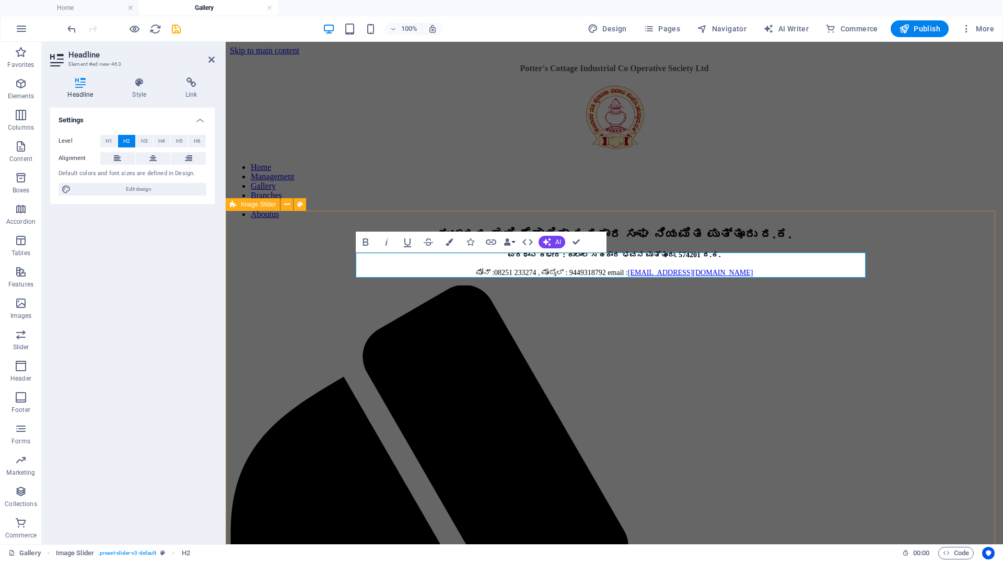
drag, startPoint x: 696, startPoint y: 269, endPoint x: 349, endPoint y: 270, distance: 347.0
click at [370, 241] on icon "button" at bounding box center [366, 242] width 13 height 13
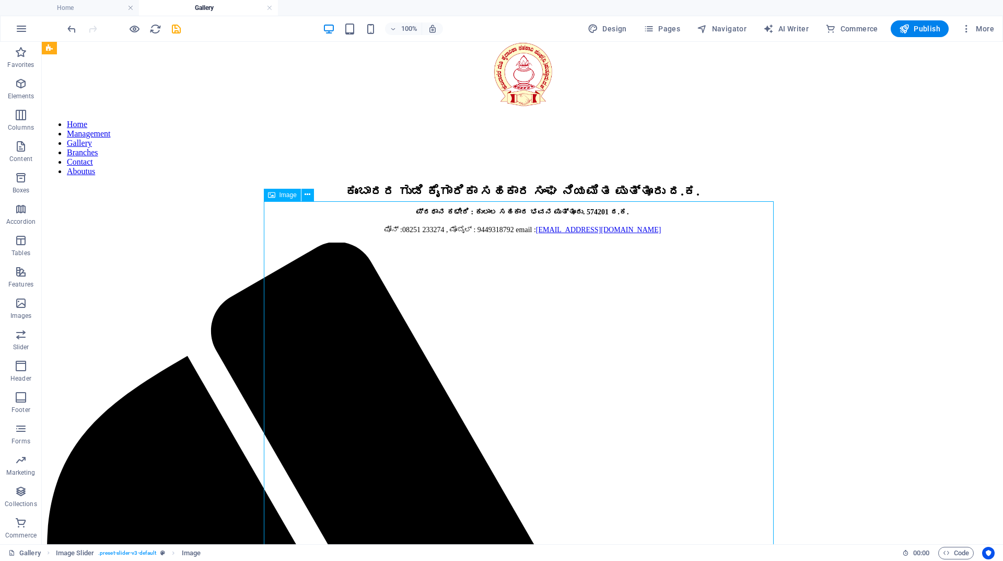
scroll to position [1, 0]
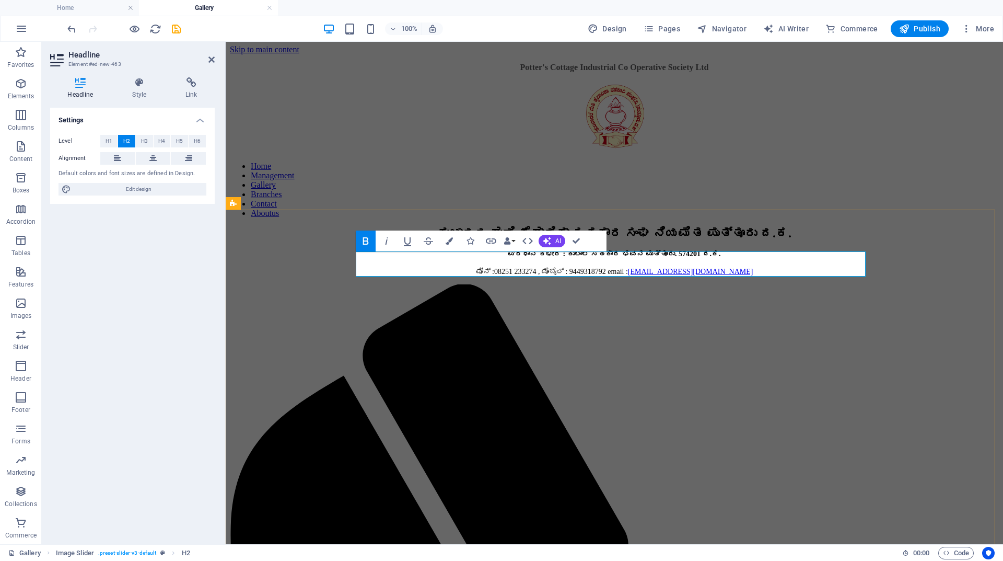
drag, startPoint x: 625, startPoint y: 264, endPoint x: 716, endPoint y: 260, distance: 91.0
drag, startPoint x: 735, startPoint y: 271, endPoint x: 295, endPoint y: 276, distance: 440.0
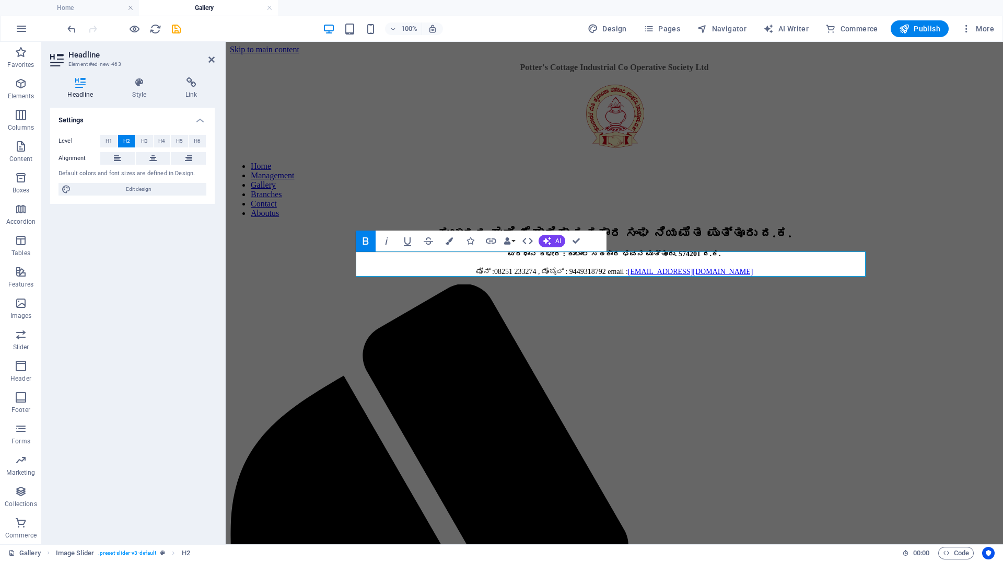
click at [365, 240] on icon "button" at bounding box center [366, 241] width 13 height 13
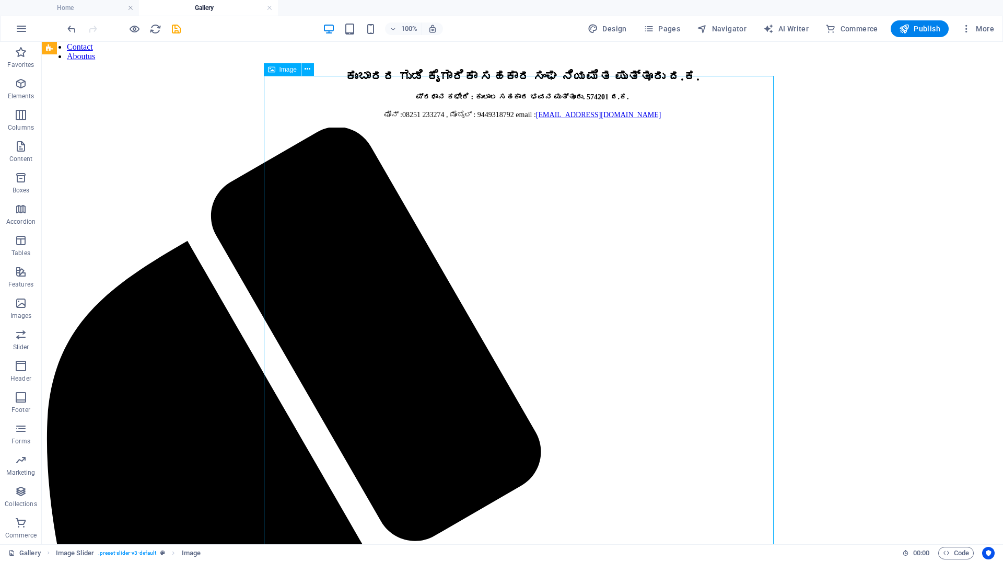
scroll to position [0, 0]
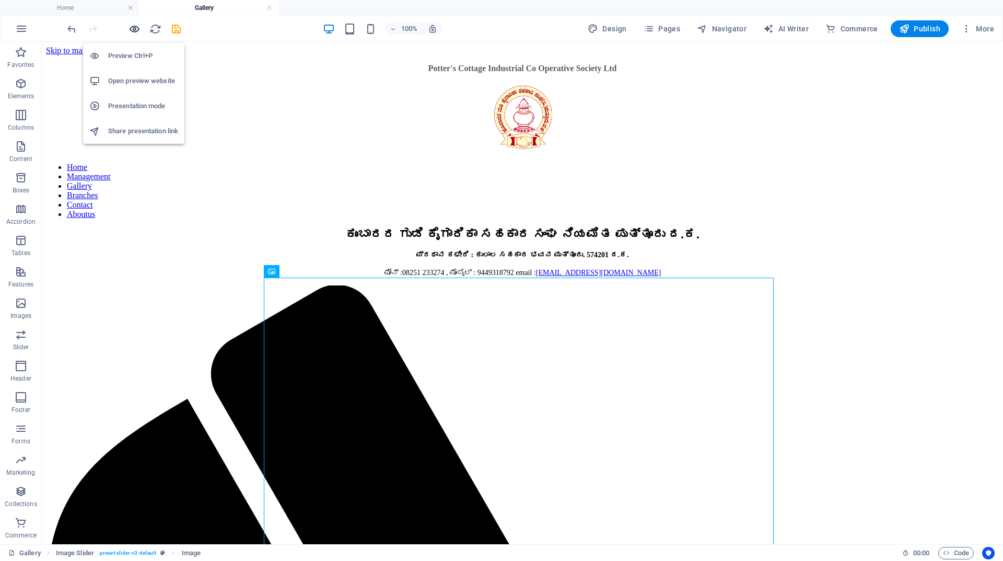
click at [135, 28] on icon "button" at bounding box center [135, 29] width 12 height 12
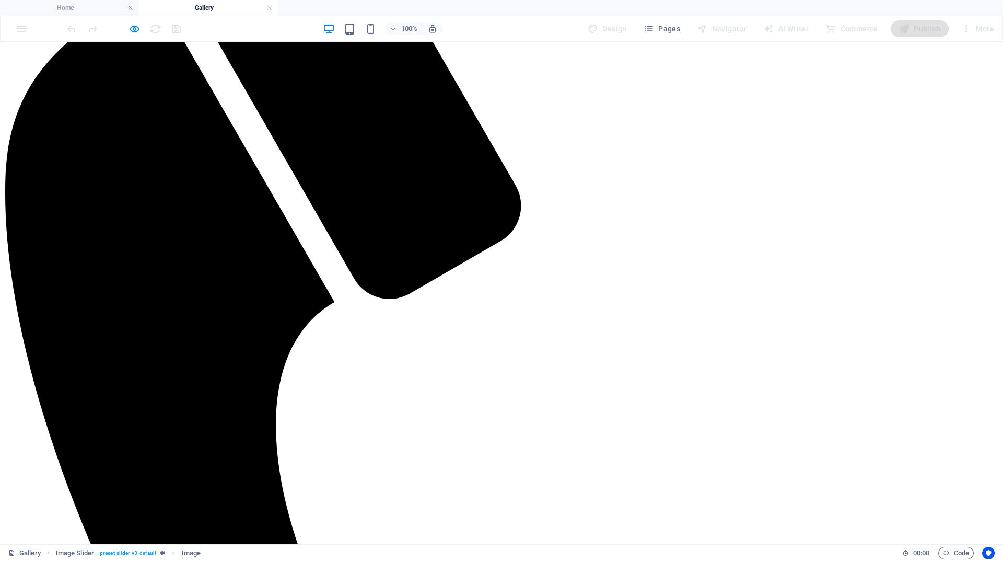
scroll to position [366, 0]
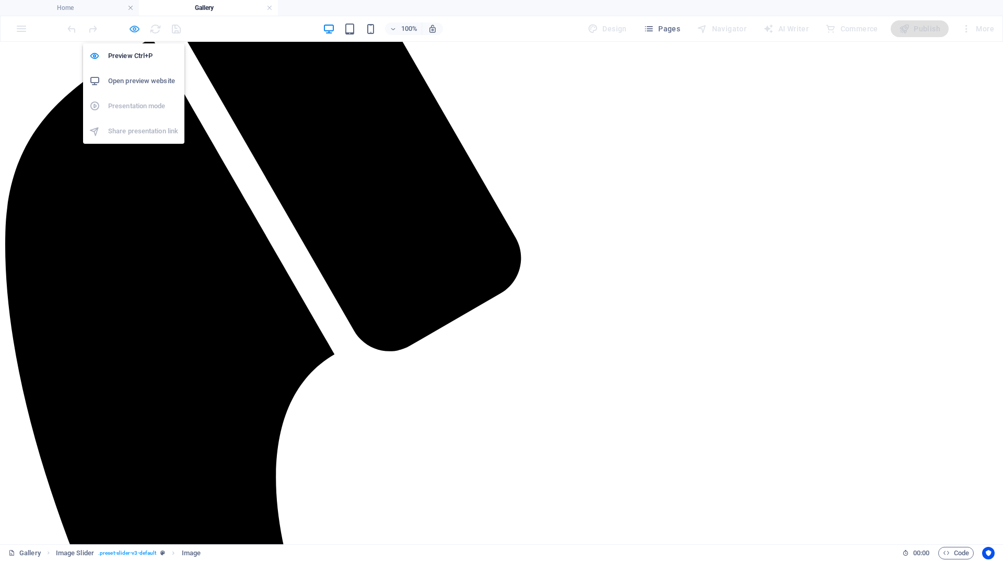
click at [136, 28] on icon "button" at bounding box center [135, 29] width 12 height 12
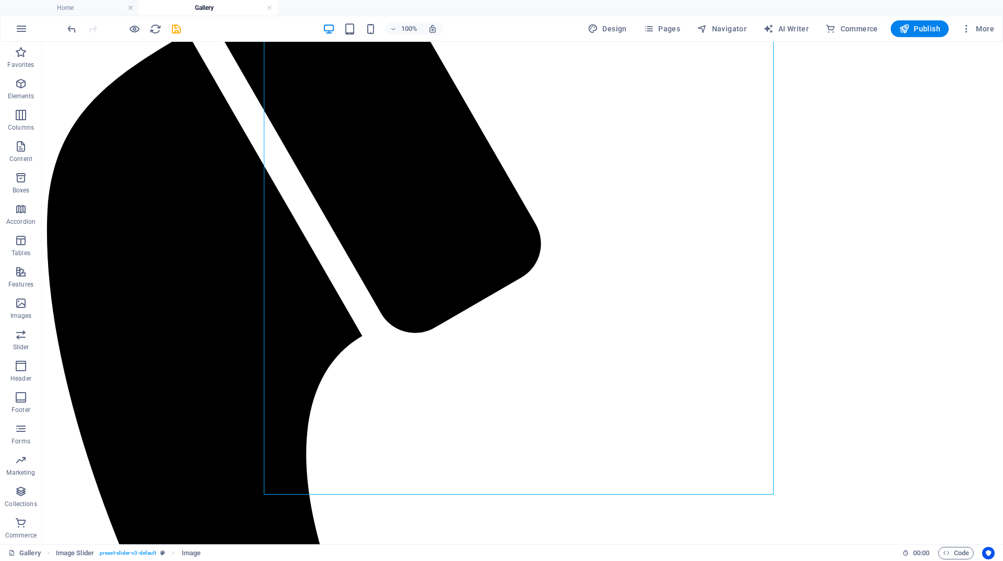
click at [128, 31] on div at bounding box center [123, 28] width 117 height 17
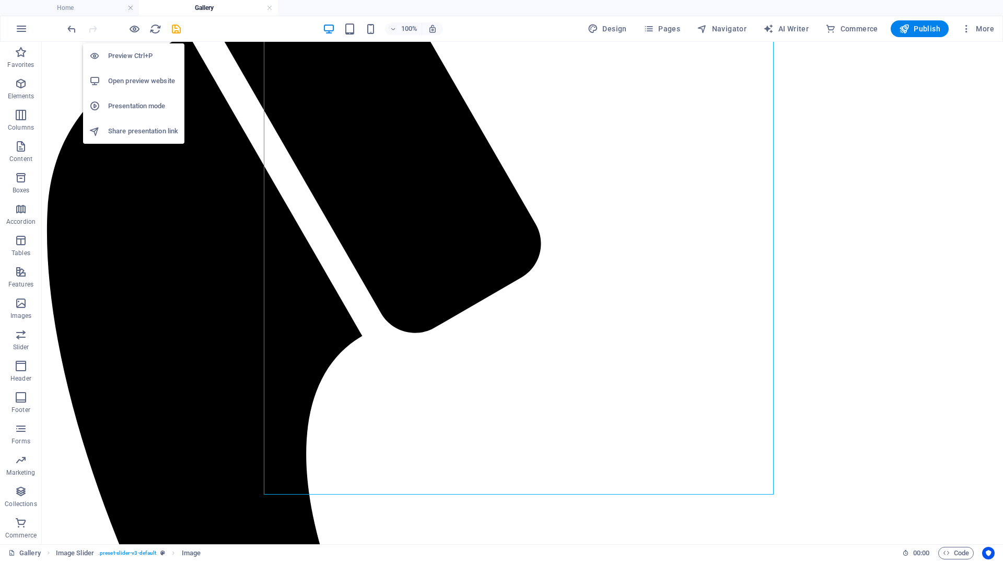
click at [130, 55] on h6 "Preview Ctrl+P" at bounding box center [143, 56] width 70 height 13
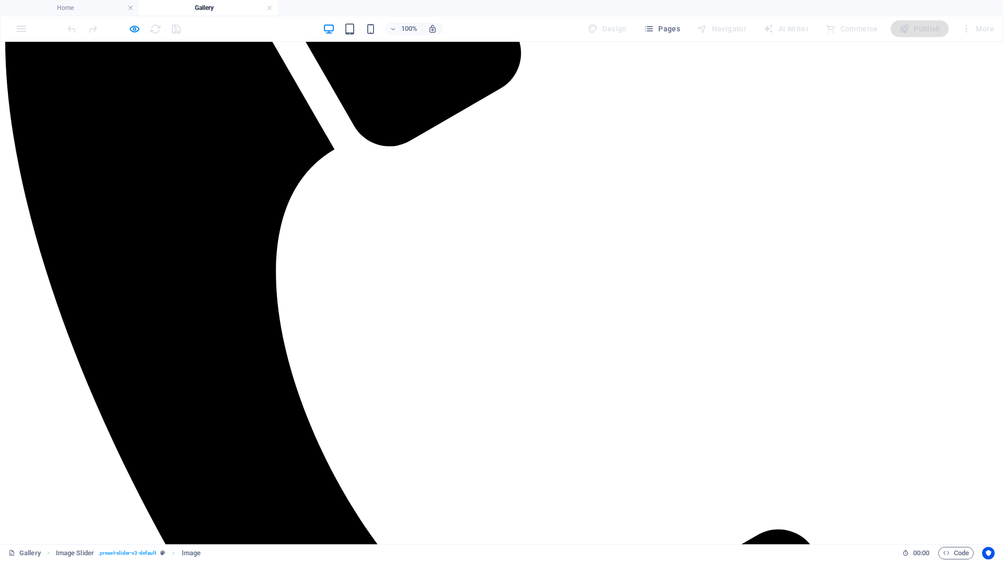
scroll to position [572, 0]
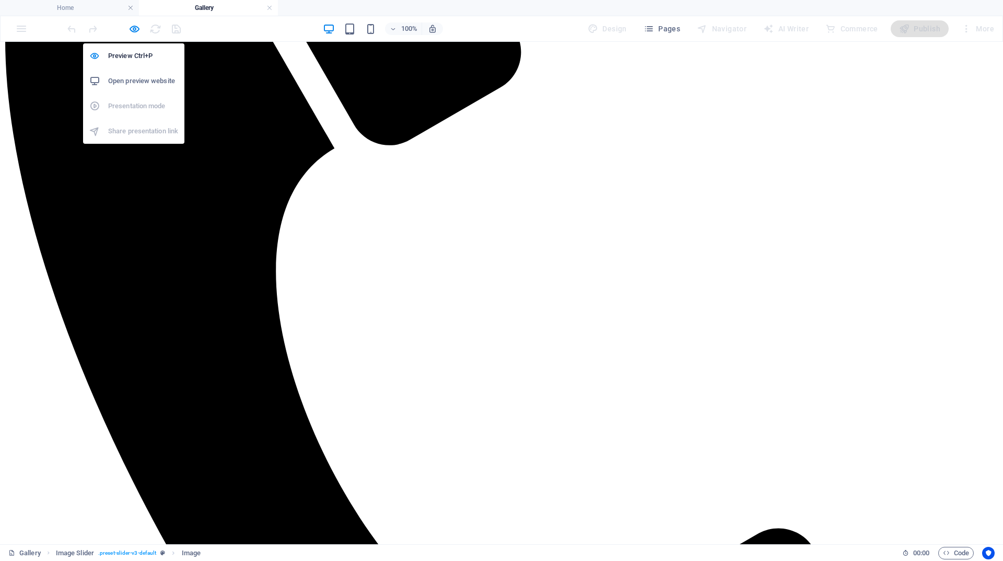
click at [141, 28] on div at bounding box center [123, 28] width 117 height 17
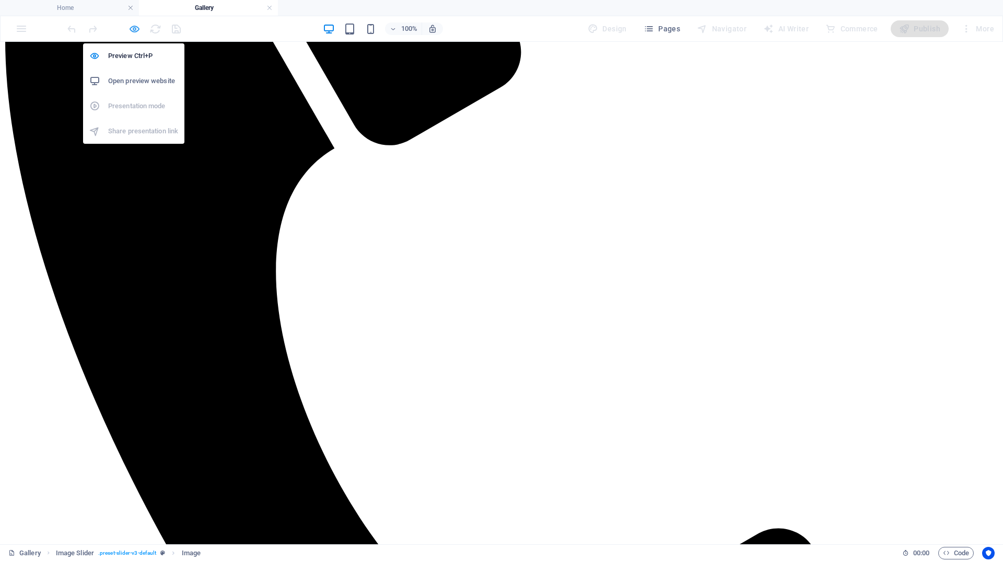
click at [134, 30] on icon "button" at bounding box center [135, 29] width 12 height 12
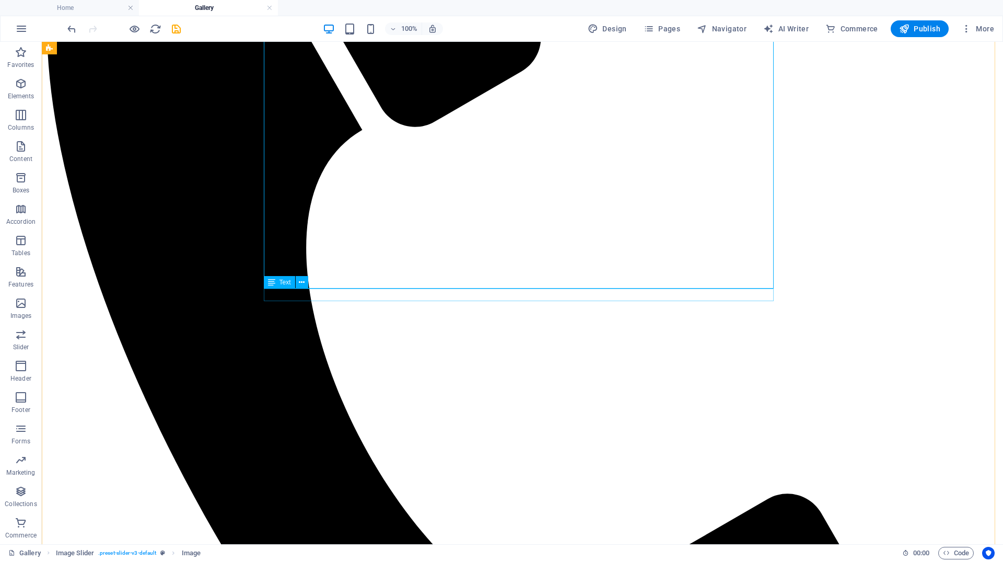
drag, startPoint x: 330, startPoint y: 295, endPoint x: 338, endPoint y: 295, distance: 8.4
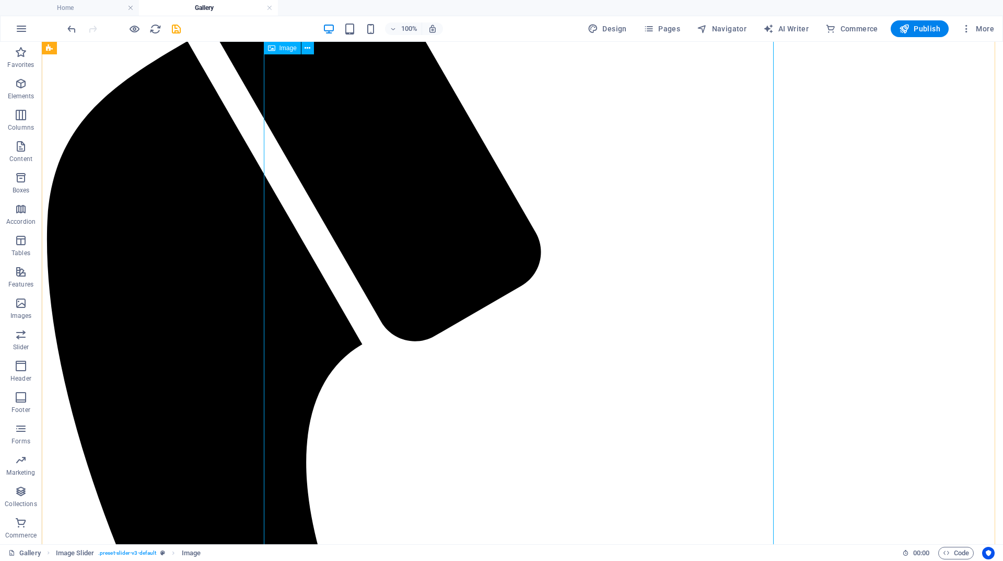
scroll to position [366, 0]
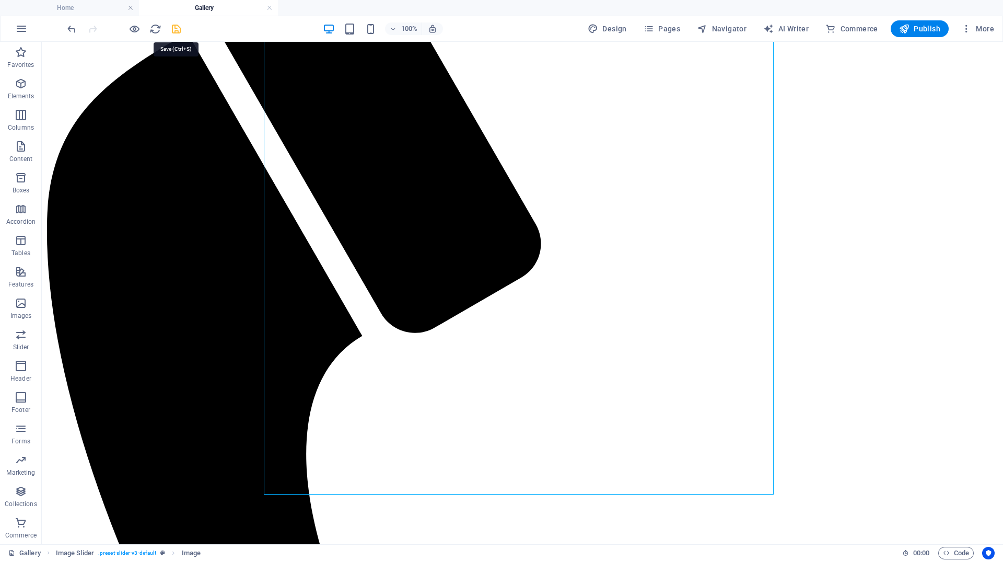
click at [178, 31] on icon "save" at bounding box center [176, 29] width 12 height 12
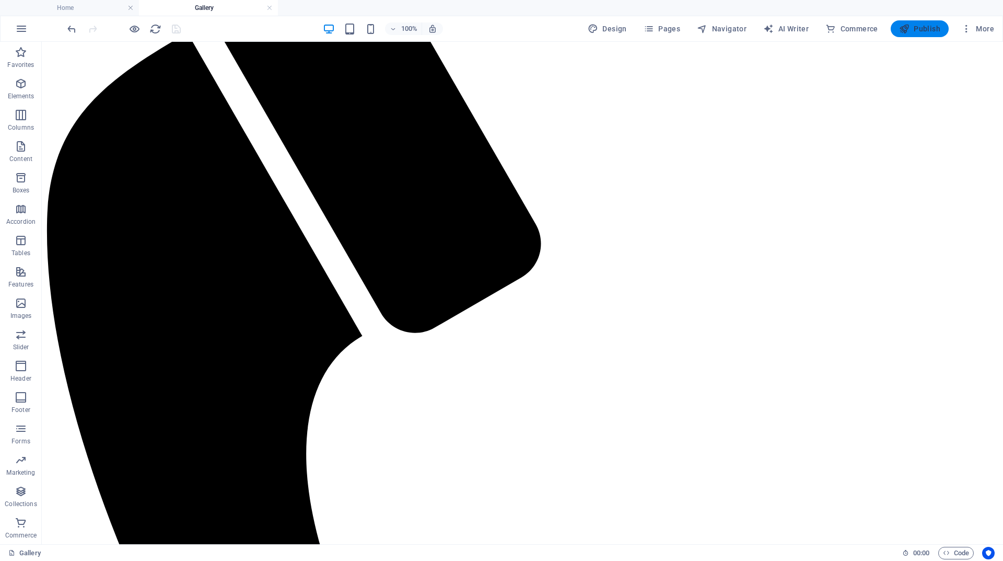
click at [920, 32] on span "Publish" at bounding box center [919, 29] width 41 height 10
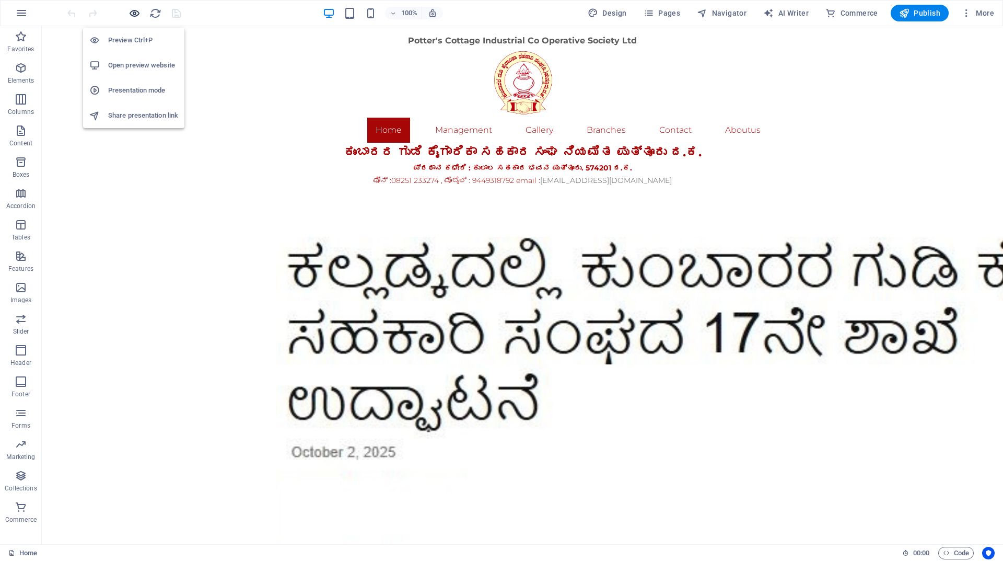
click at [134, 16] on icon "button" at bounding box center [135, 13] width 12 height 12
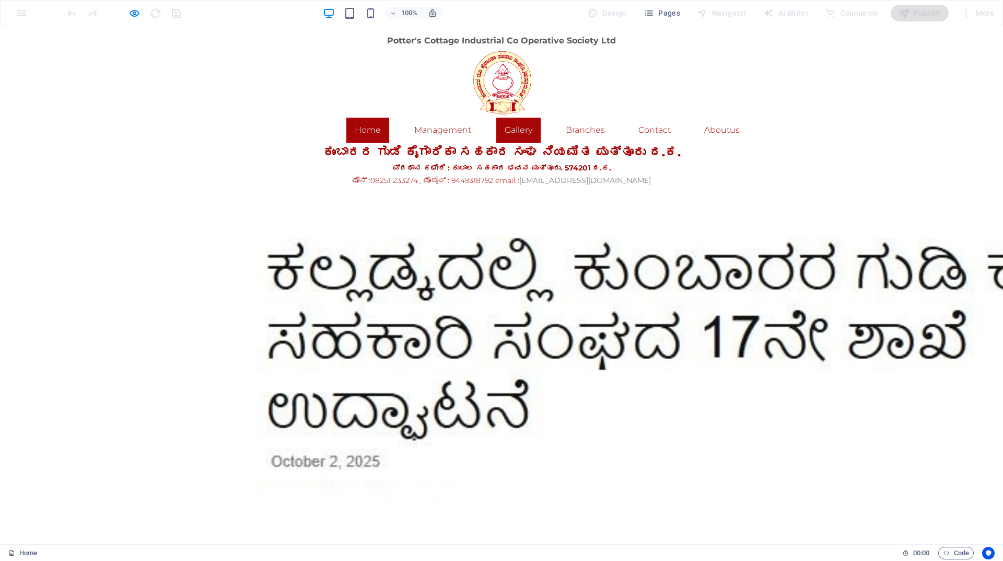
click at [518, 132] on link "Gallery" at bounding box center [518, 130] width 44 height 25
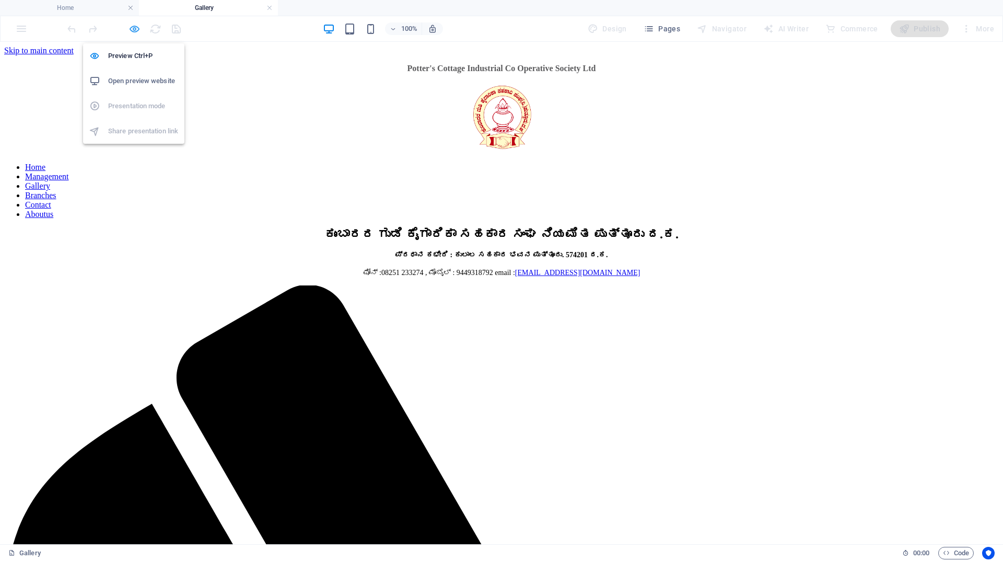
click at [136, 29] on icon "button" at bounding box center [135, 29] width 12 height 12
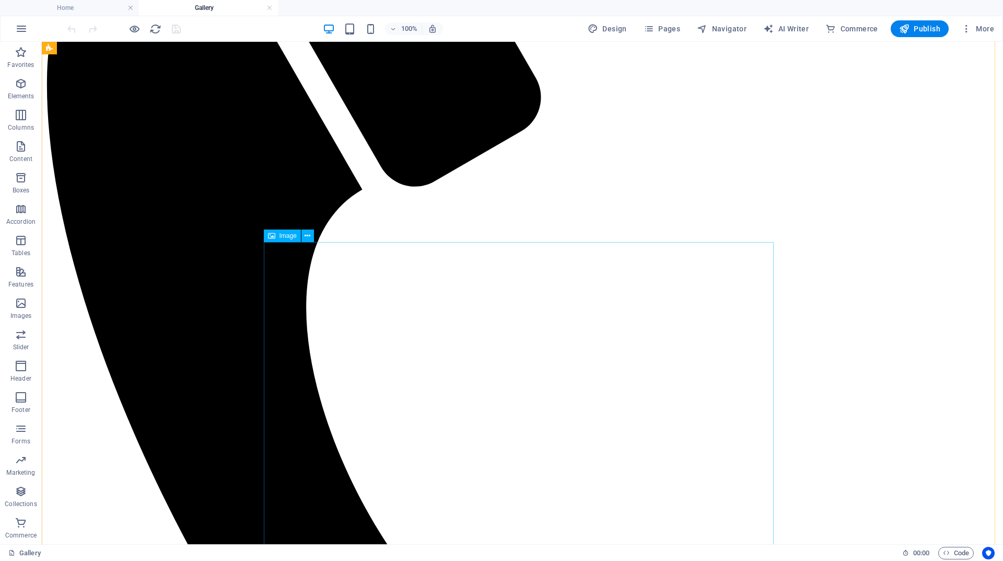
scroll to position [470, 0]
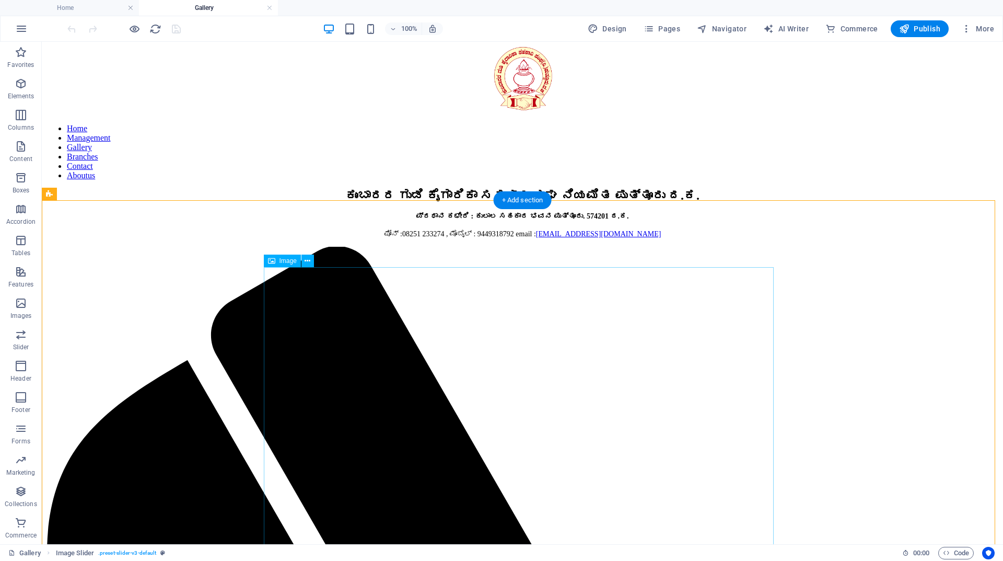
scroll to position [1, 0]
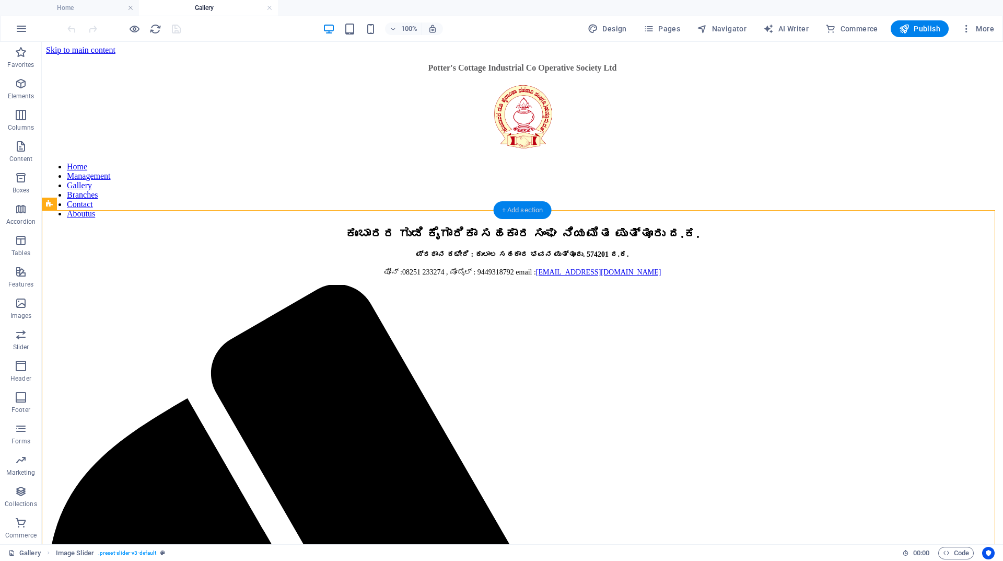
click at [520, 213] on div "+ Add section" at bounding box center [523, 210] width 58 height 18
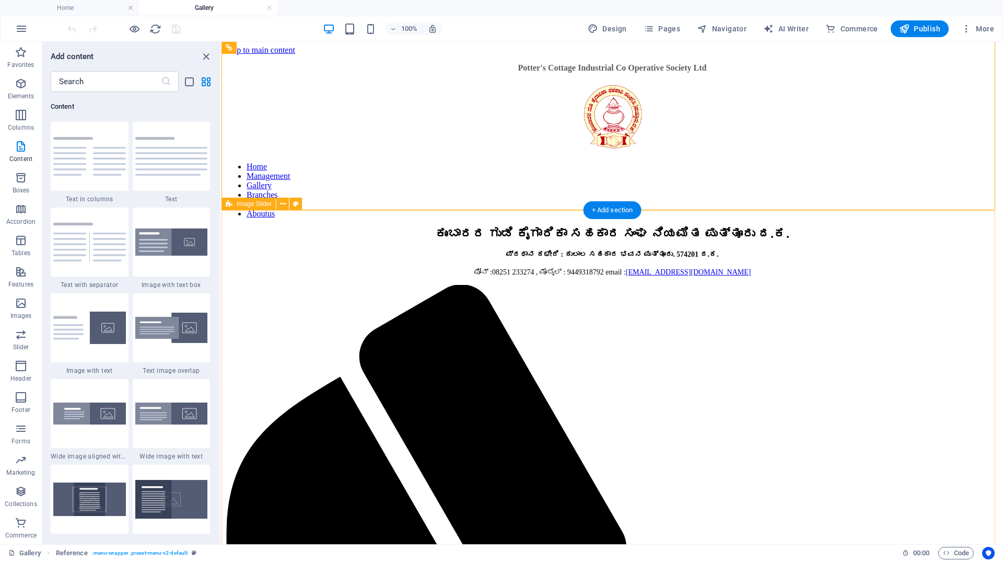
scroll to position [0, 0]
click at [210, 56] on icon "close panel" at bounding box center [206, 57] width 12 height 12
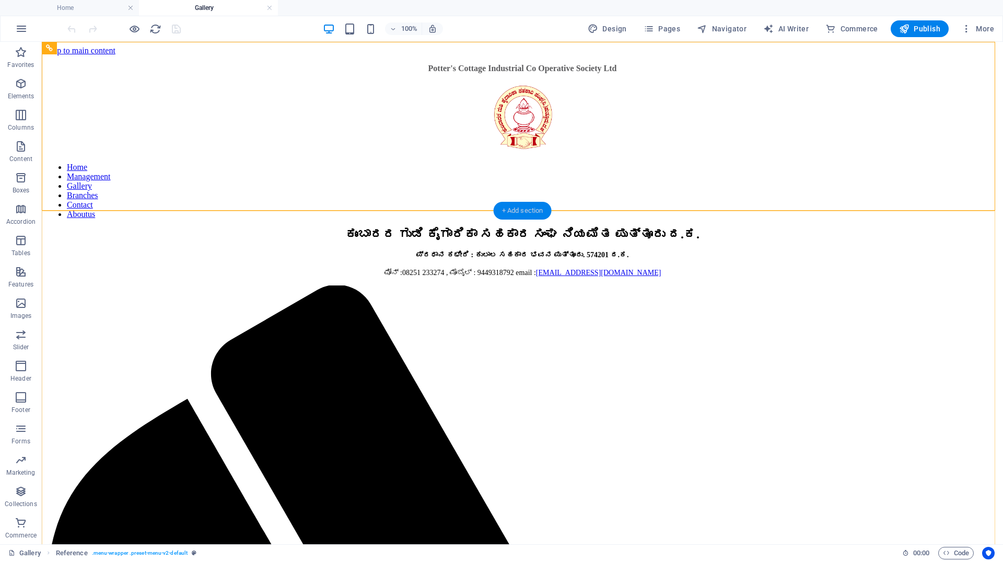
click at [531, 208] on div "+ Add section" at bounding box center [523, 211] width 58 height 18
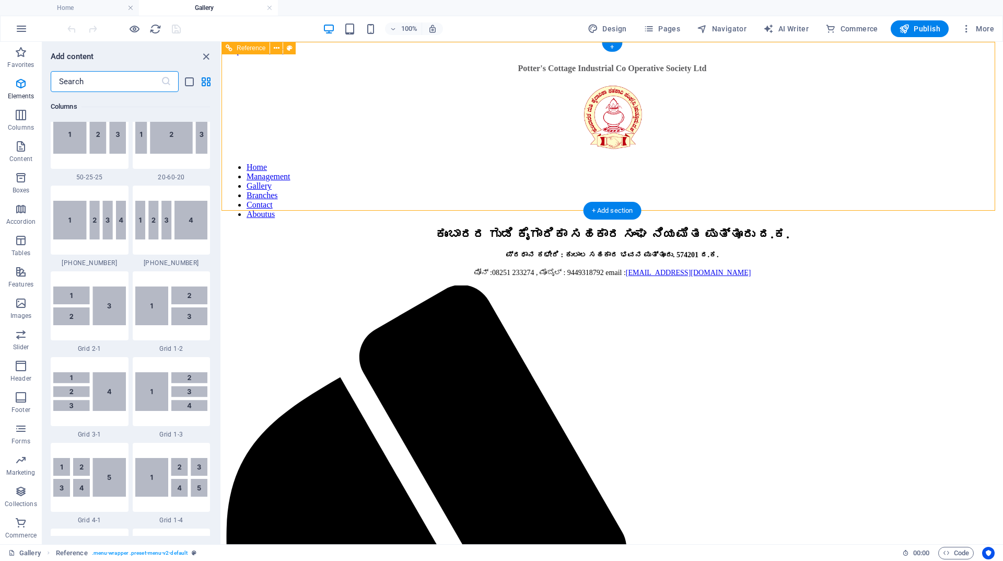
scroll to position [1828, 0]
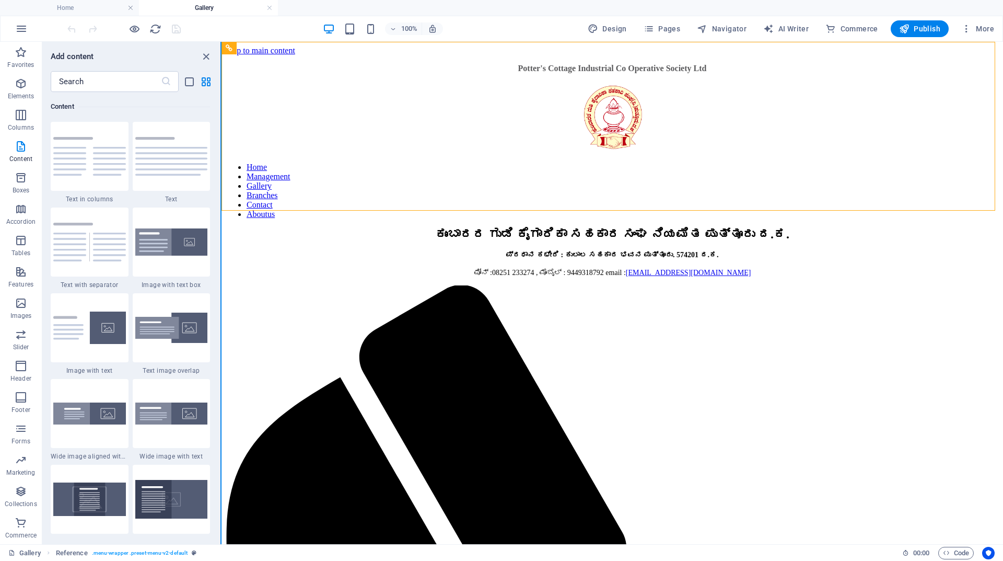
click at [221, 182] on button at bounding box center [221, 293] width 1 height 502
drag, startPoint x: 218, startPoint y: 183, endPoint x: 216, endPoint y: 117, distance: 66.4
click at [216, 117] on div "Favorites 1 Star Headline 1 Star Container Elements 1 Star Headline 1 Star Text…" at bounding box center [131, 314] width 178 height 444
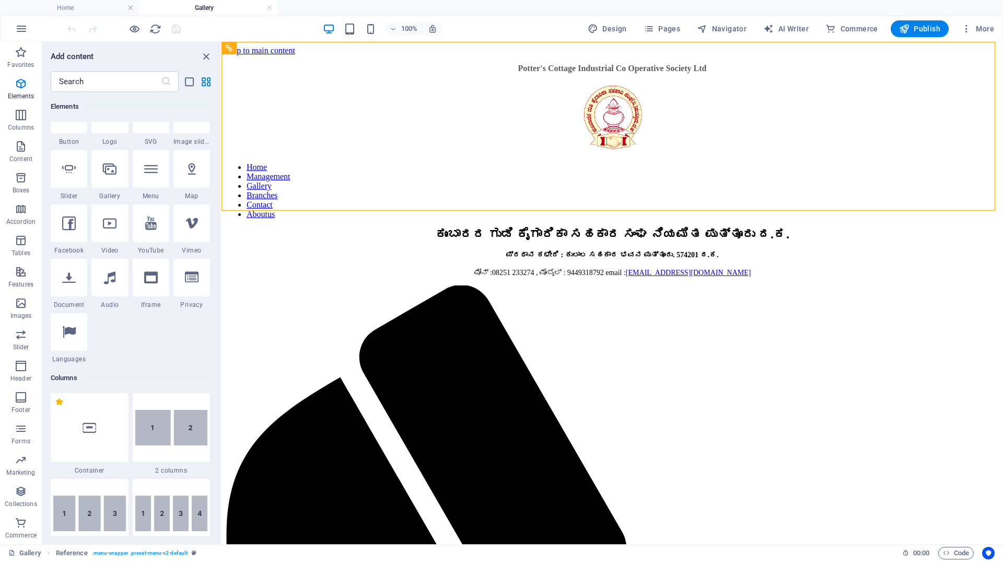
scroll to position [104, 0]
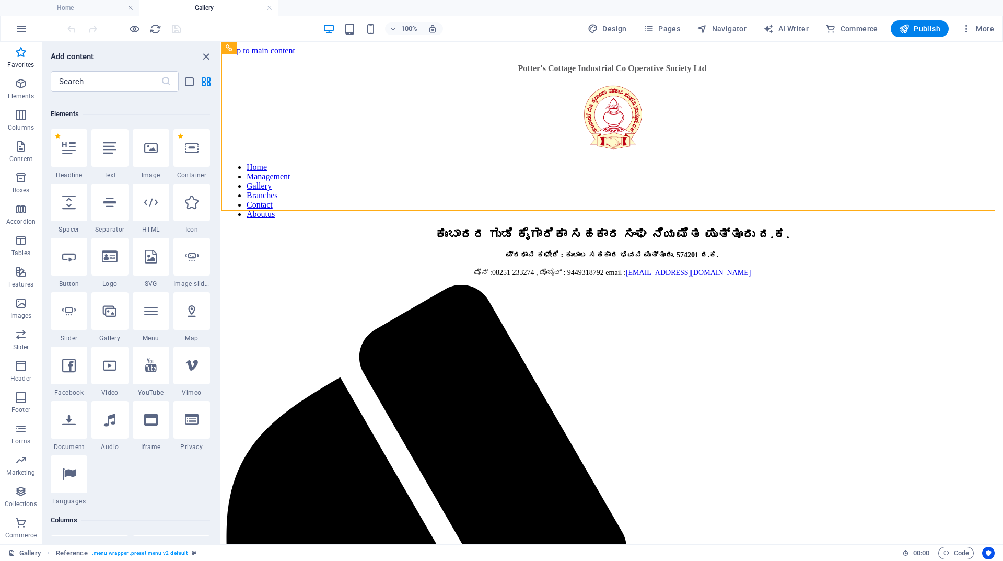
click at [189, 170] on div "1 Star Container" at bounding box center [191, 154] width 37 height 50
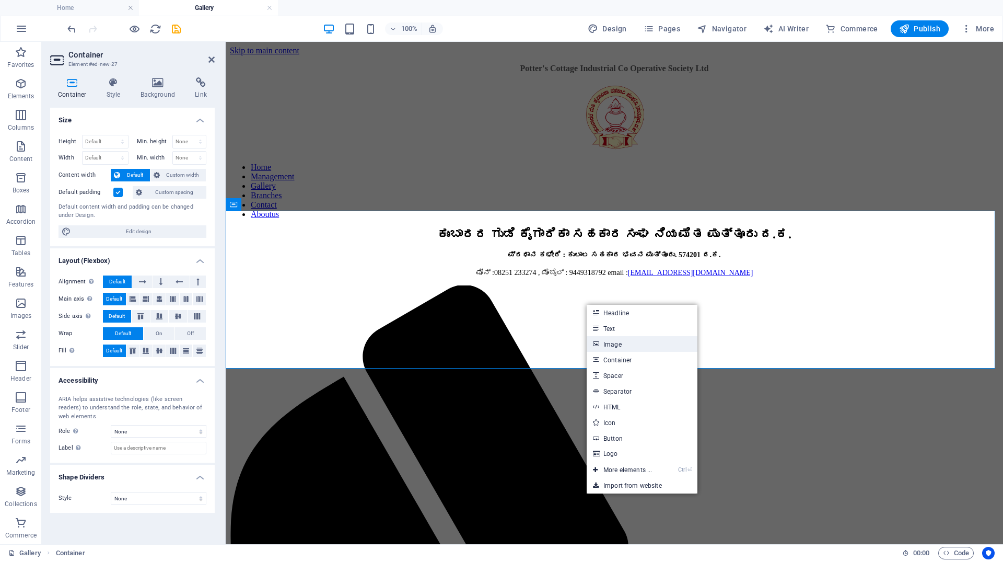
drag, startPoint x: 621, startPoint y: 344, endPoint x: 399, endPoint y: 301, distance: 226.7
click at [621, 344] on link "Image" at bounding box center [642, 344] width 111 height 16
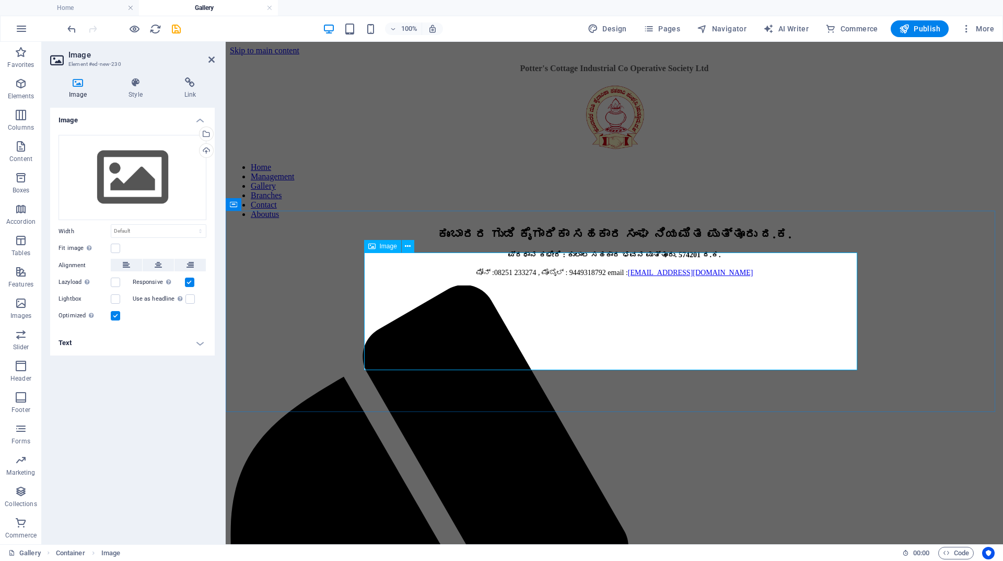
click at [114, 172] on div "Drag files here, click to choose files or select files from Files or our free s…" at bounding box center [133, 178] width 148 height 86
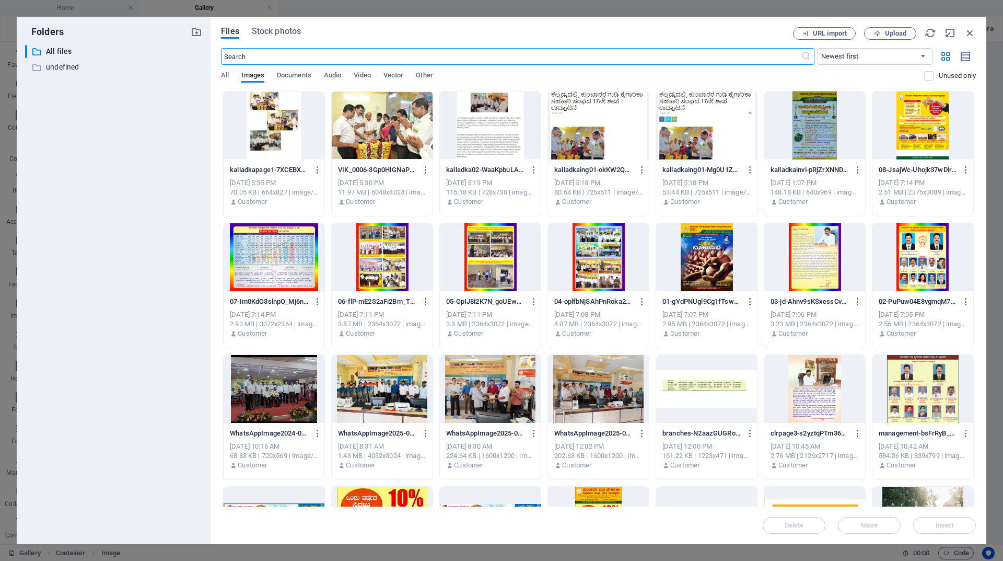
click at [277, 138] on div at bounding box center [274, 125] width 101 height 68
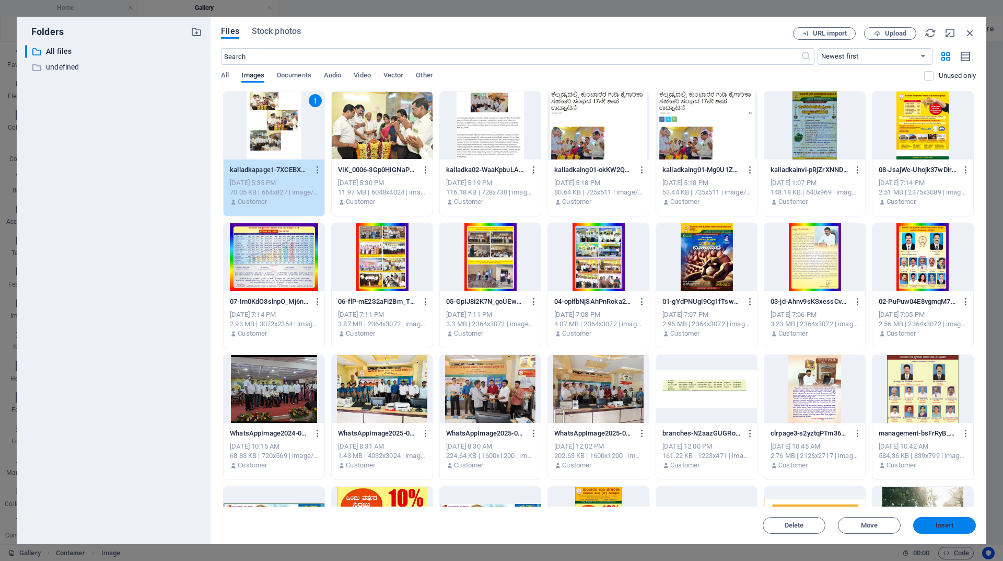
drag, startPoint x: 938, startPoint y: 525, endPoint x: 714, endPoint y: 480, distance: 228.6
click at [938, 525] on span "Insert" at bounding box center [945, 525] width 18 height 6
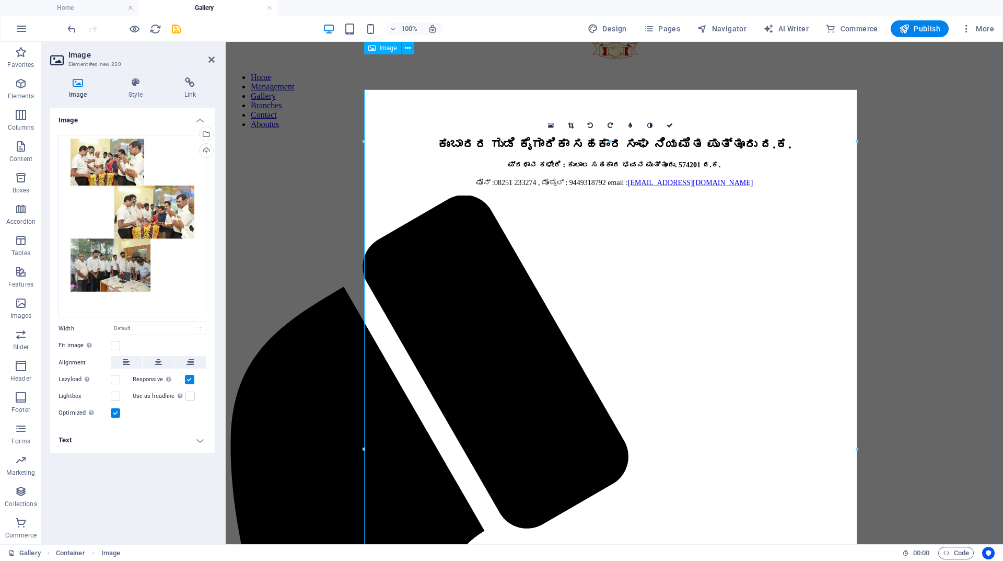
scroll to position [2, 0]
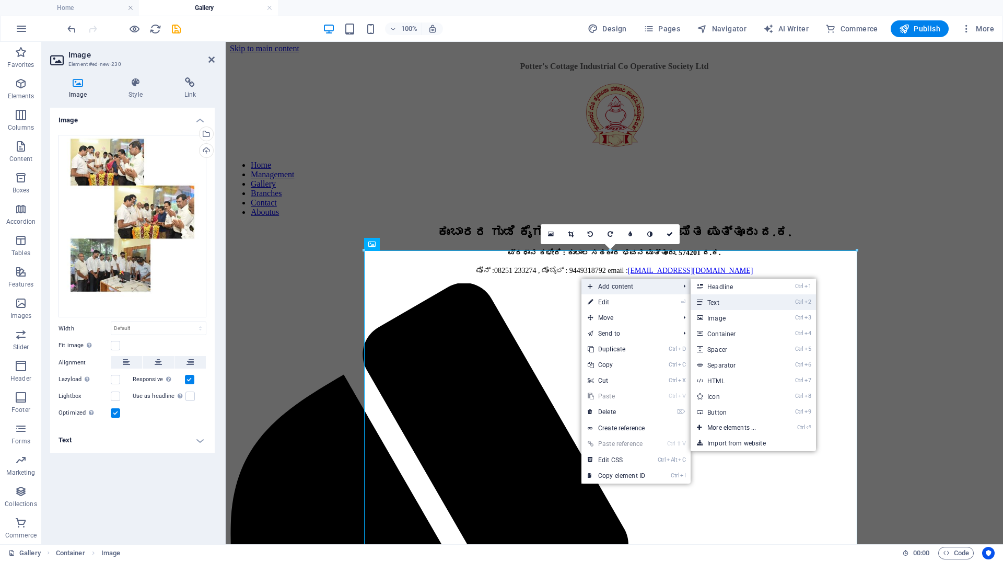
click at [713, 299] on link "Ctrl 2 Text" at bounding box center [734, 302] width 86 height 16
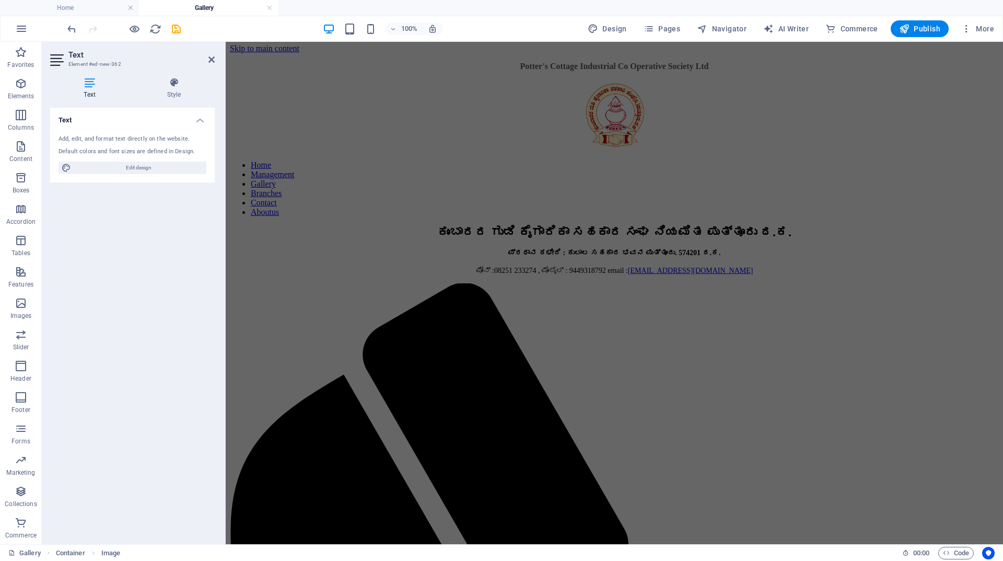
scroll to position [528, 0]
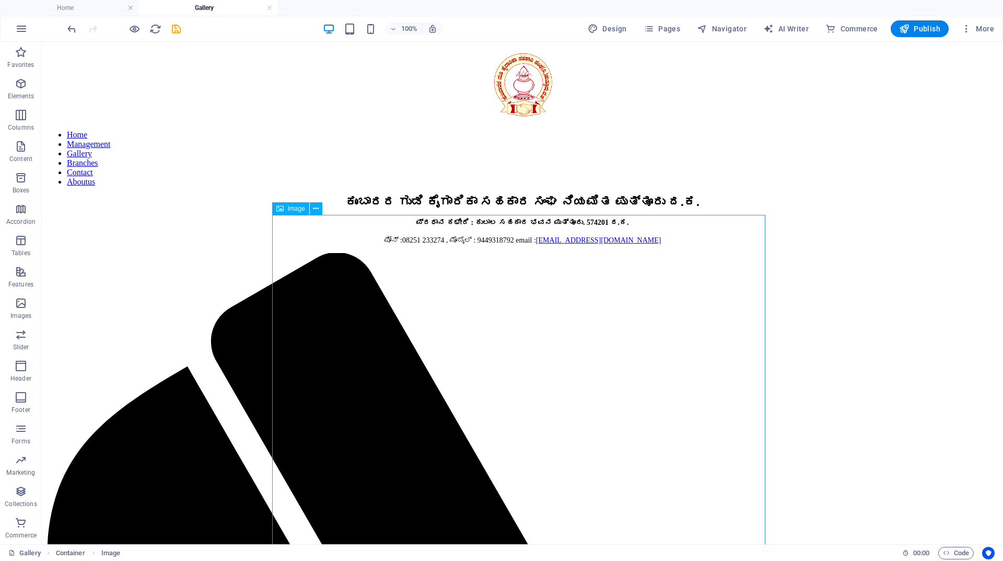
scroll to position [29, 0]
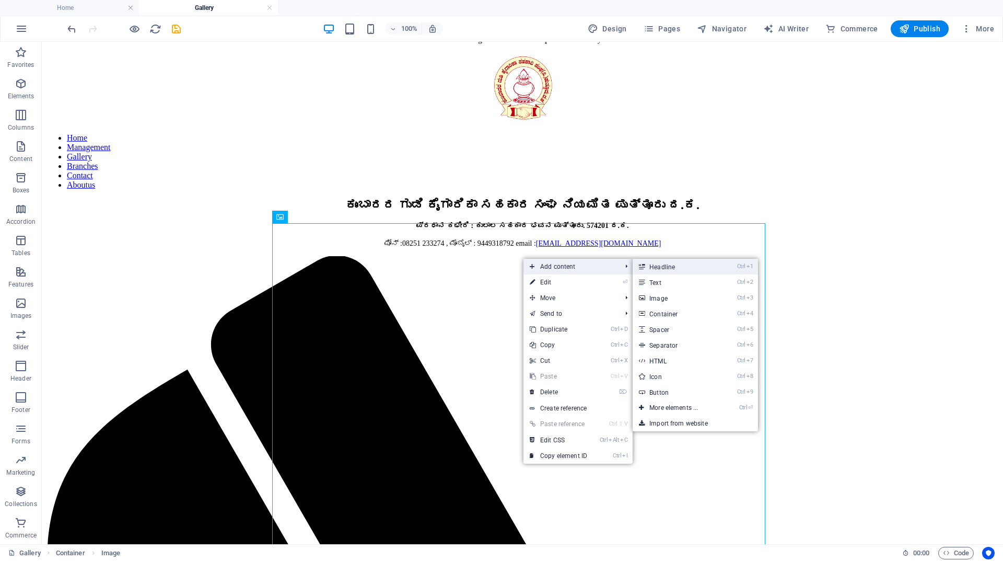
drag, startPoint x: 655, startPoint y: 266, endPoint x: 424, endPoint y: 214, distance: 237.4
click at [655, 266] on link "Ctrl 1 Headline" at bounding box center [676, 267] width 86 height 16
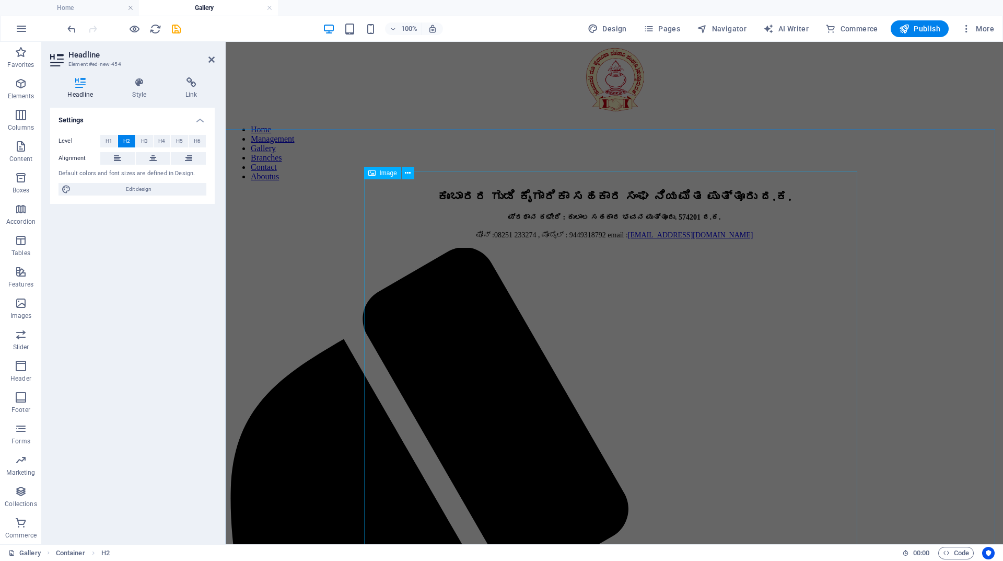
scroll to position [0, 0]
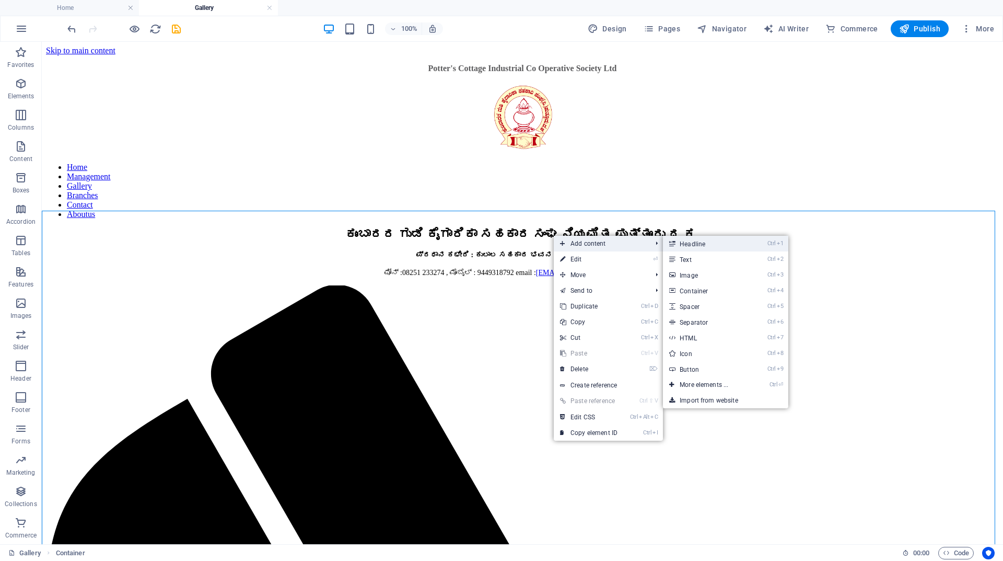
click at [678, 242] on link "Ctrl 1 Headline" at bounding box center [706, 244] width 86 height 16
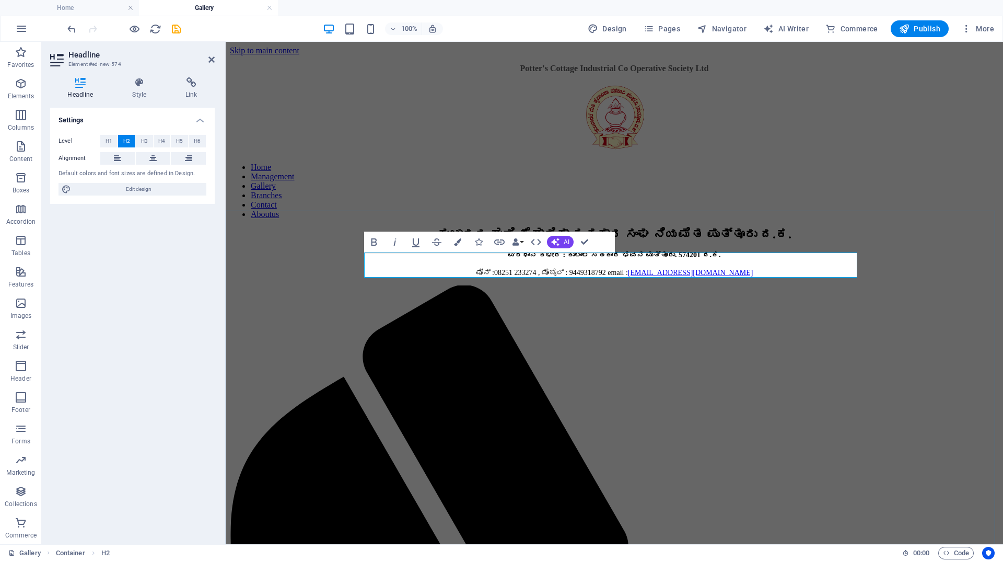
drag, startPoint x: 526, startPoint y: 266, endPoint x: 322, endPoint y: 261, distance: 203.9
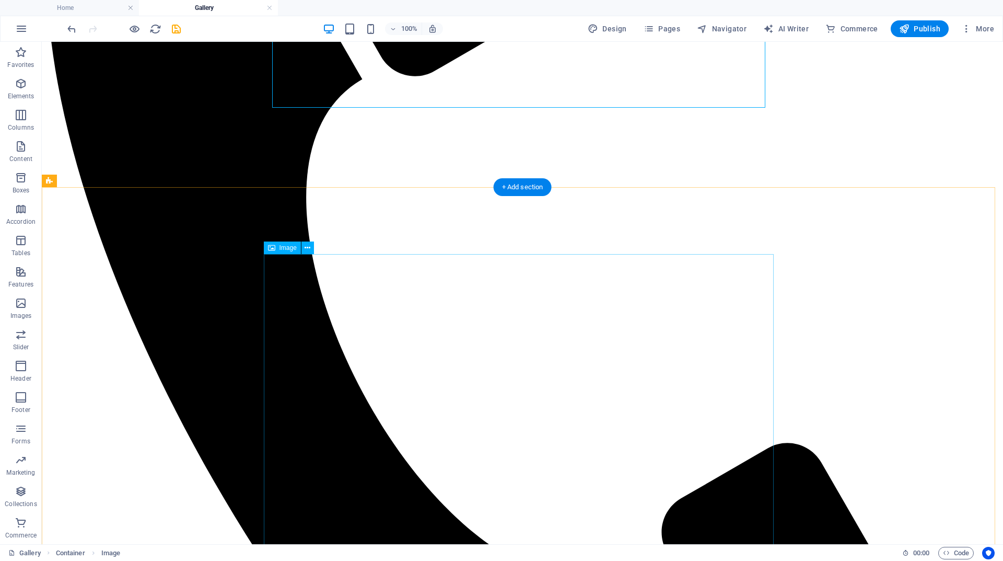
scroll to position [523, 0]
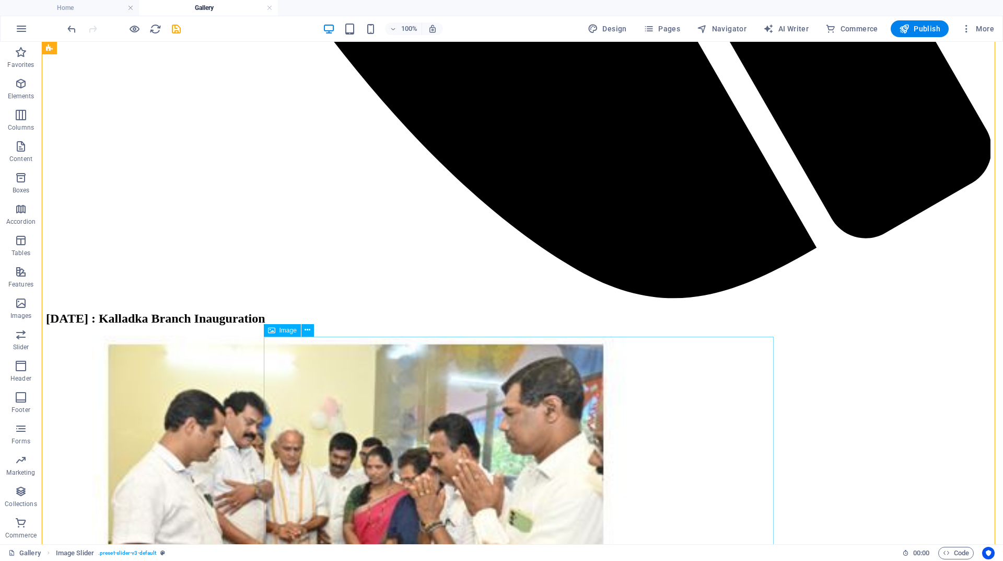
scroll to position [1202, 0]
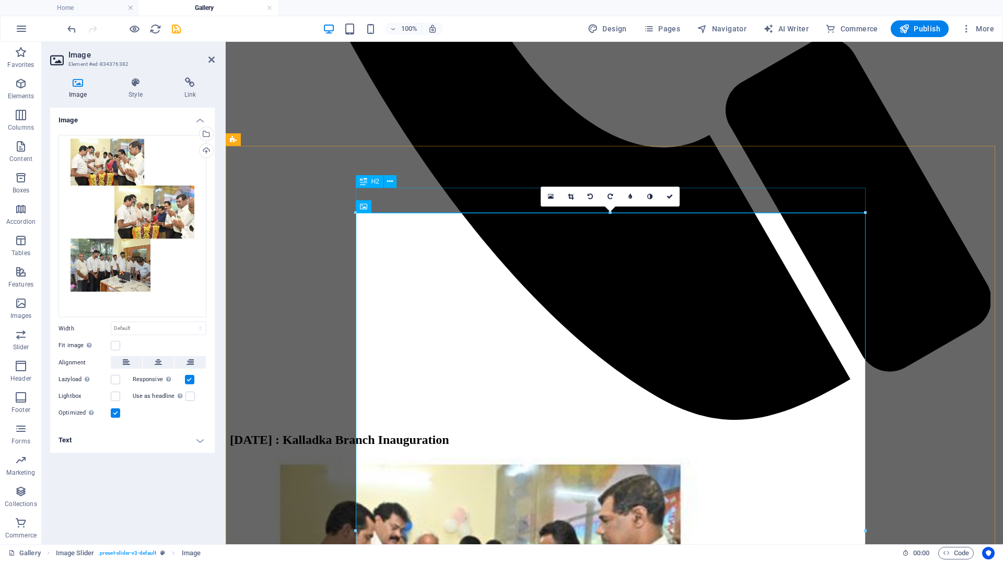
scroll to position [732, 0]
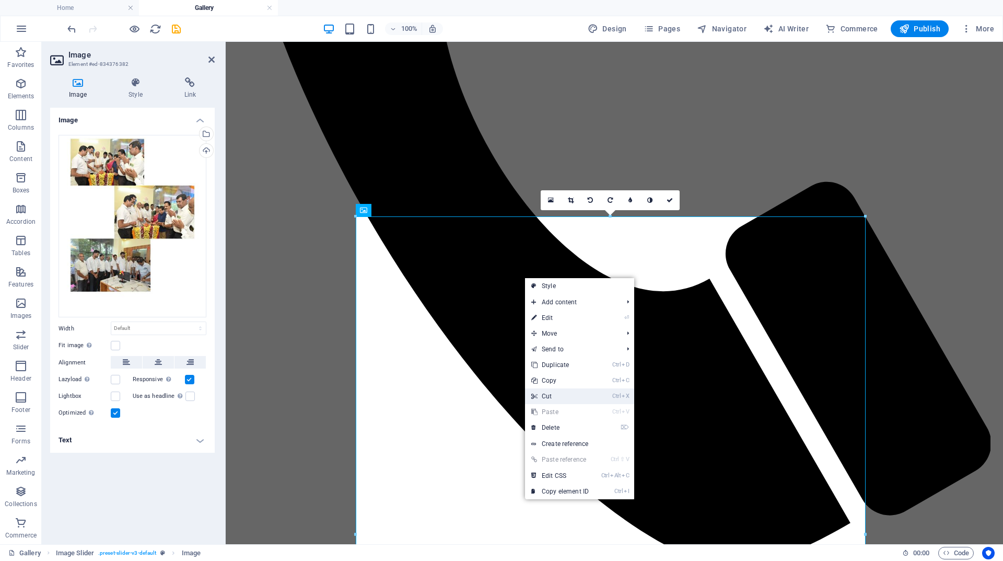
drag, startPoint x: 562, startPoint y: 398, endPoint x: 524, endPoint y: 354, distance: 57.4
click at [562, 398] on link "Ctrl X Cut" at bounding box center [560, 396] width 70 height 16
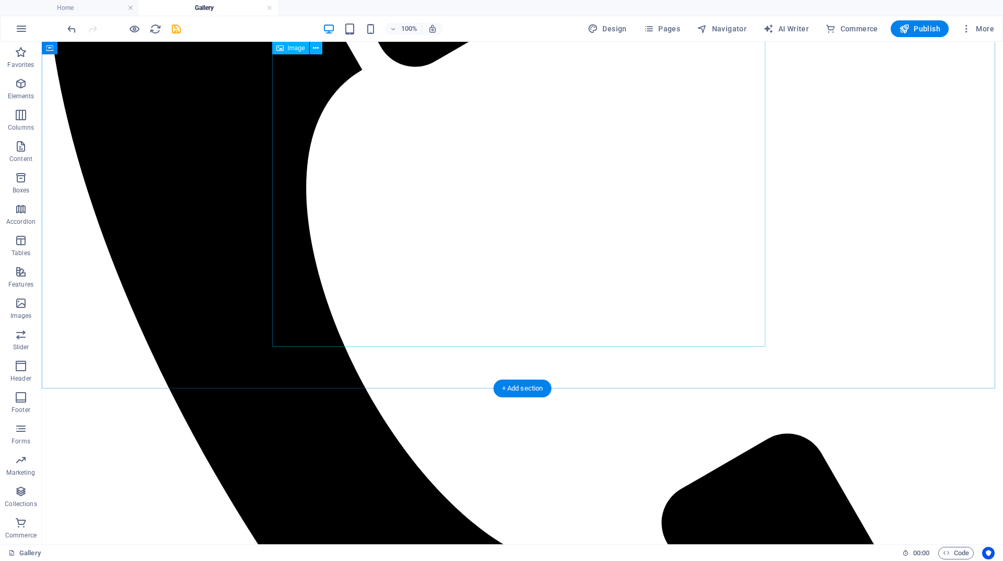
scroll to position [470, 0]
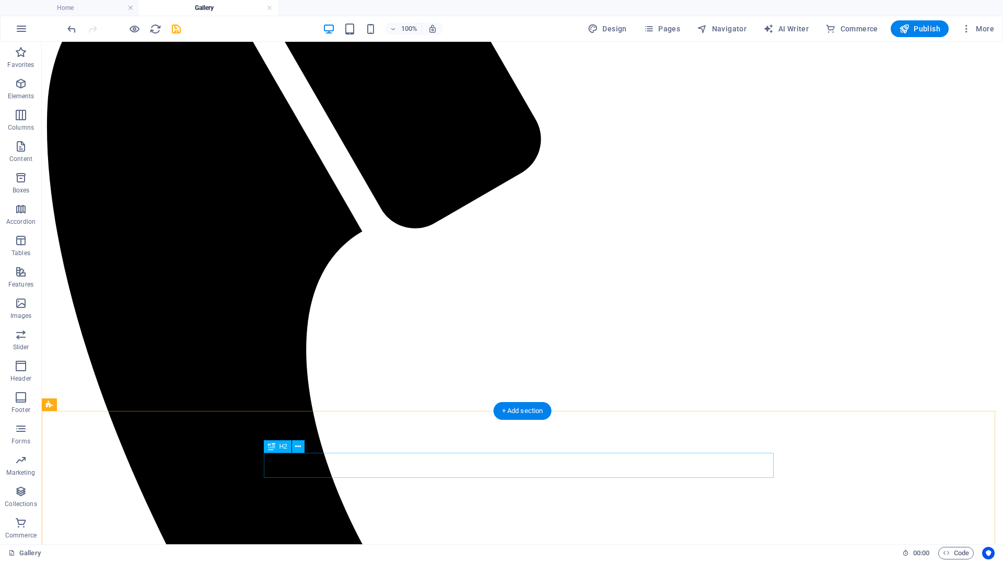
drag, startPoint x: 449, startPoint y: 465, endPoint x: 267, endPoint y: 465, distance: 182.4
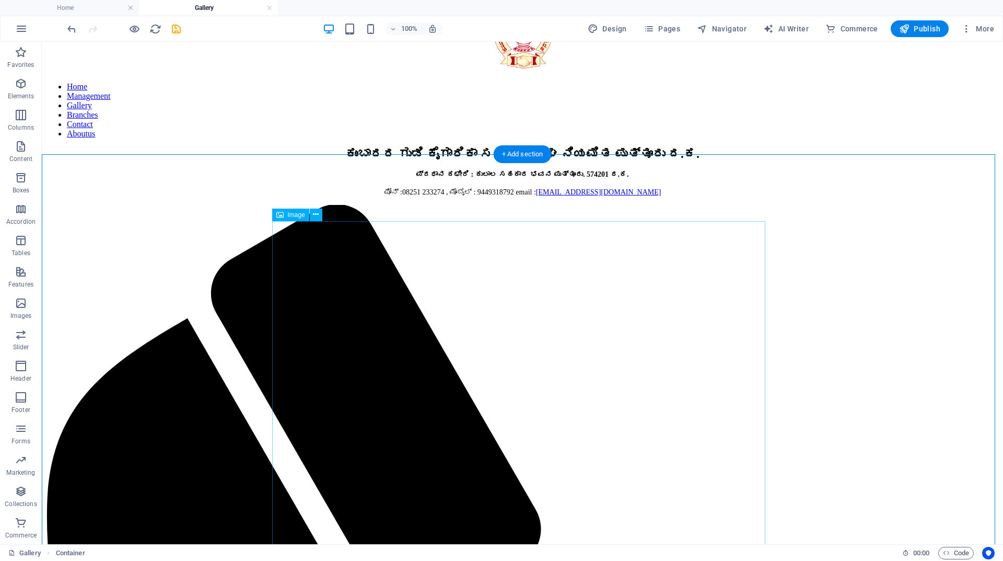
scroll to position [0, 0]
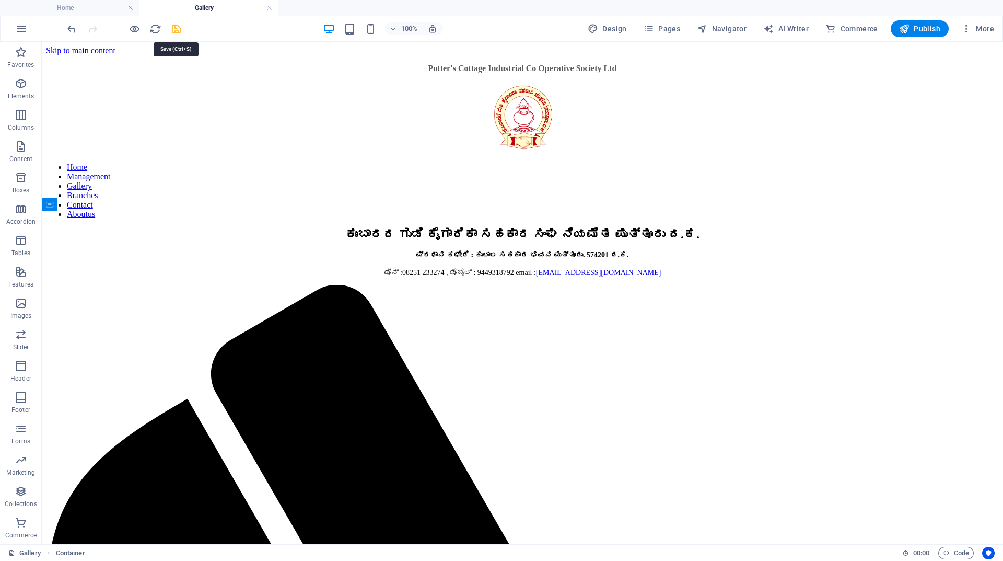
click at [176, 30] on icon "save" at bounding box center [176, 29] width 12 height 12
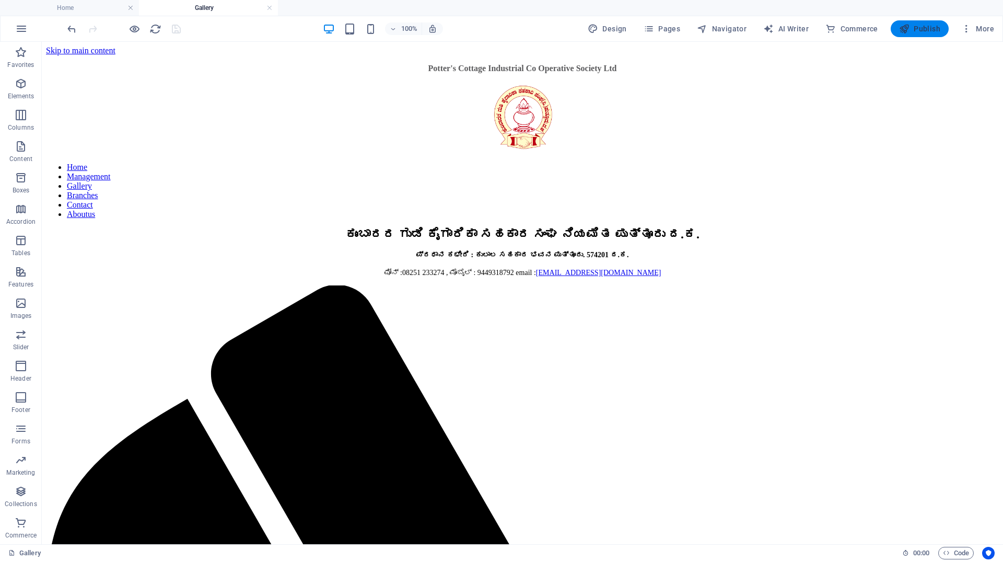
click at [930, 30] on span "Publish" at bounding box center [919, 29] width 41 height 10
